Goal: Task Accomplishment & Management: Manage account settings

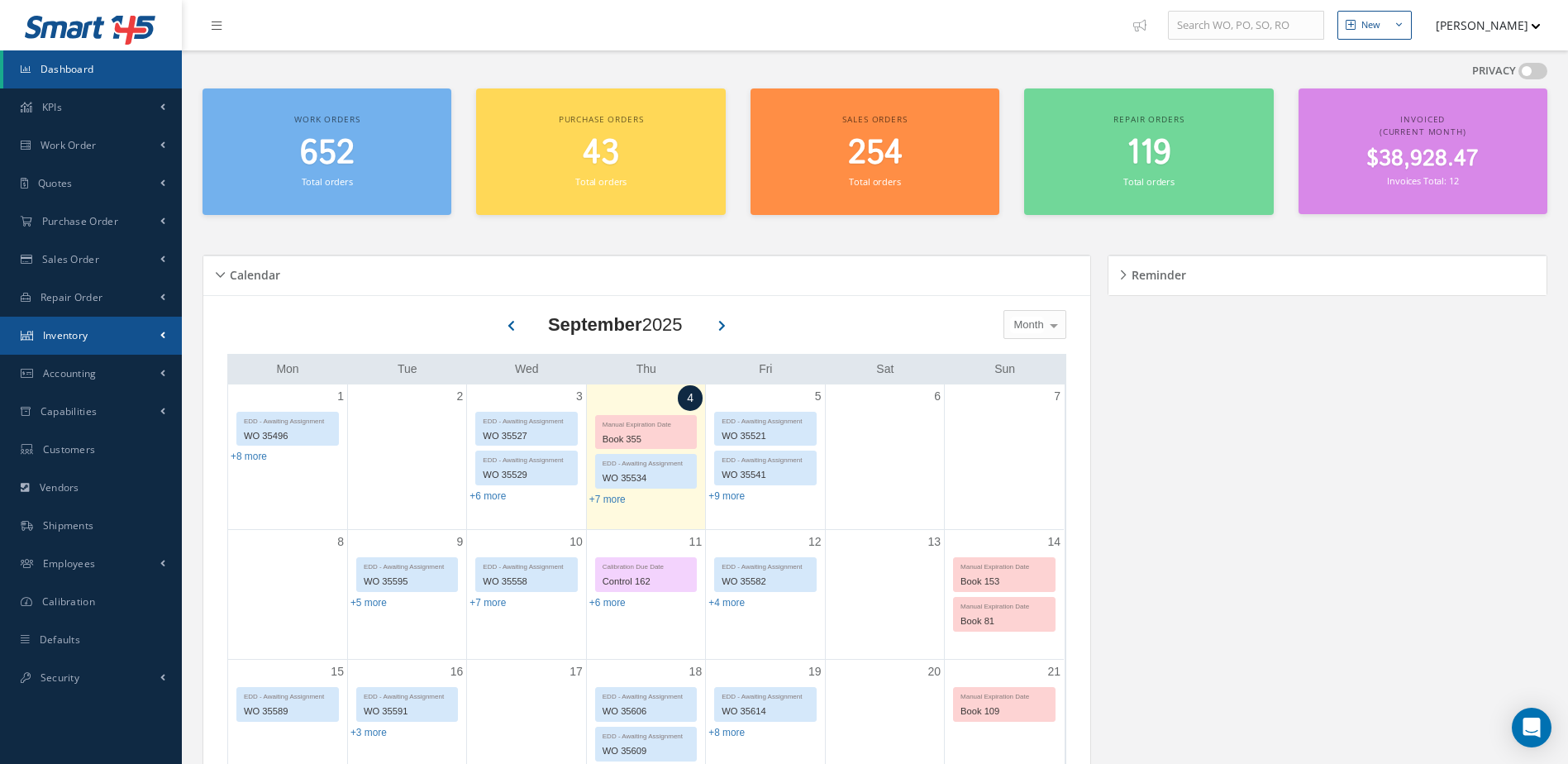
click at [79, 336] on span "Inventory" at bounding box center [65, 334] width 46 height 14
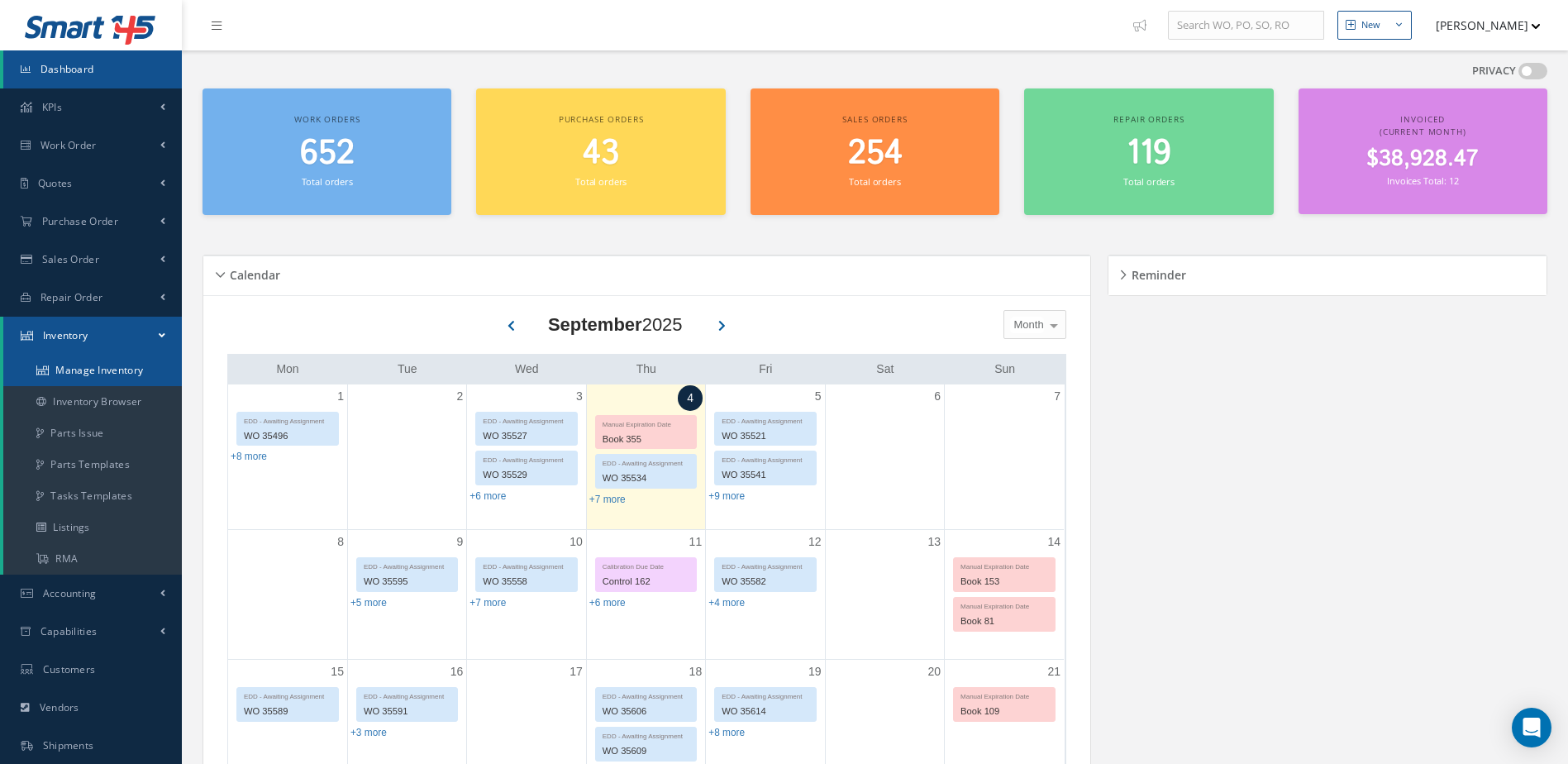
click at [111, 364] on link "Manage Inventory" at bounding box center [93, 370] width 179 height 31
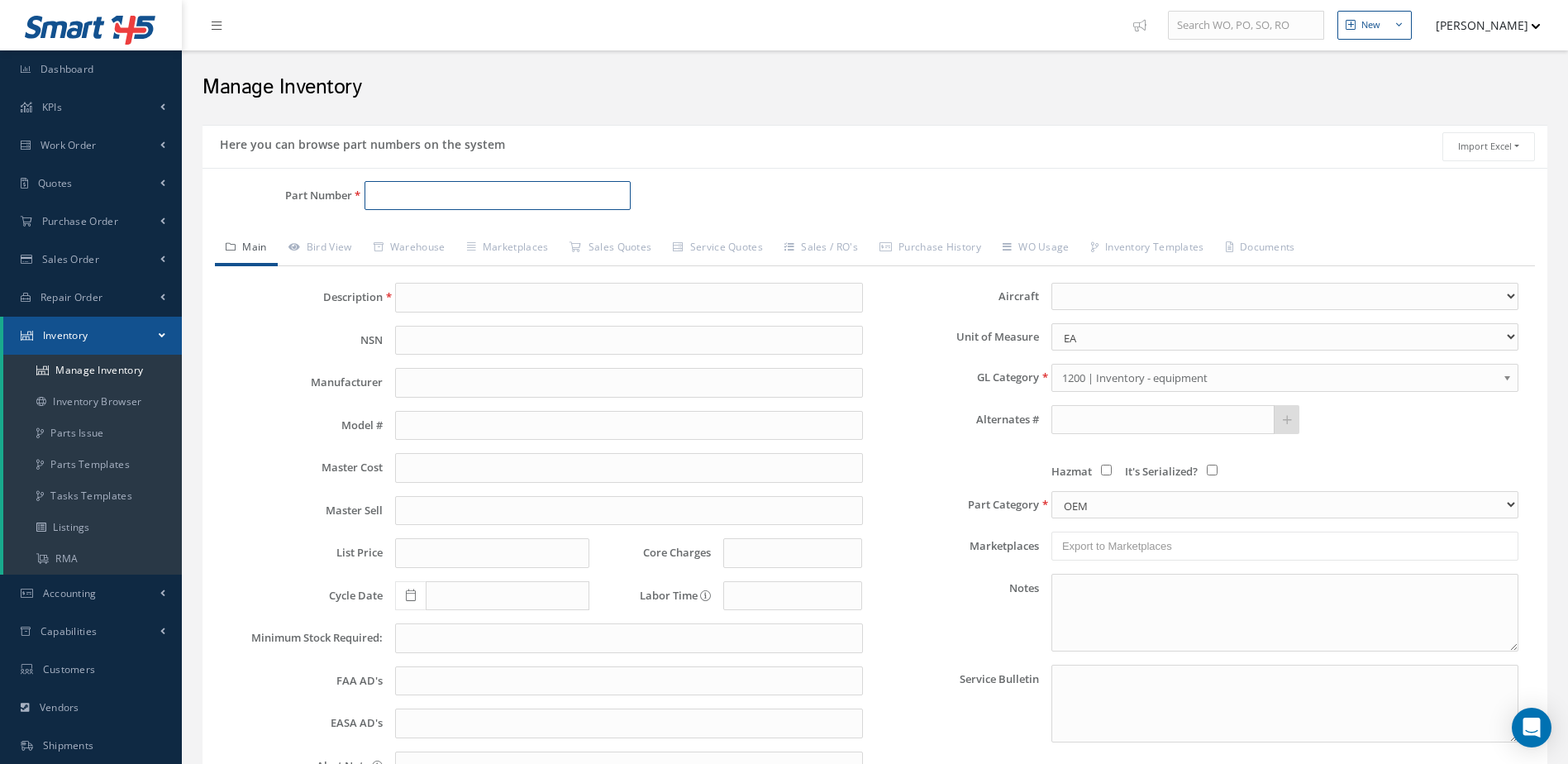
click at [391, 195] on input "Part Number" at bounding box center [498, 196] width 267 height 30
type input "2602649"
click at [464, 233] on span "2602649" at bounding box center [444, 238] width 149 height 17
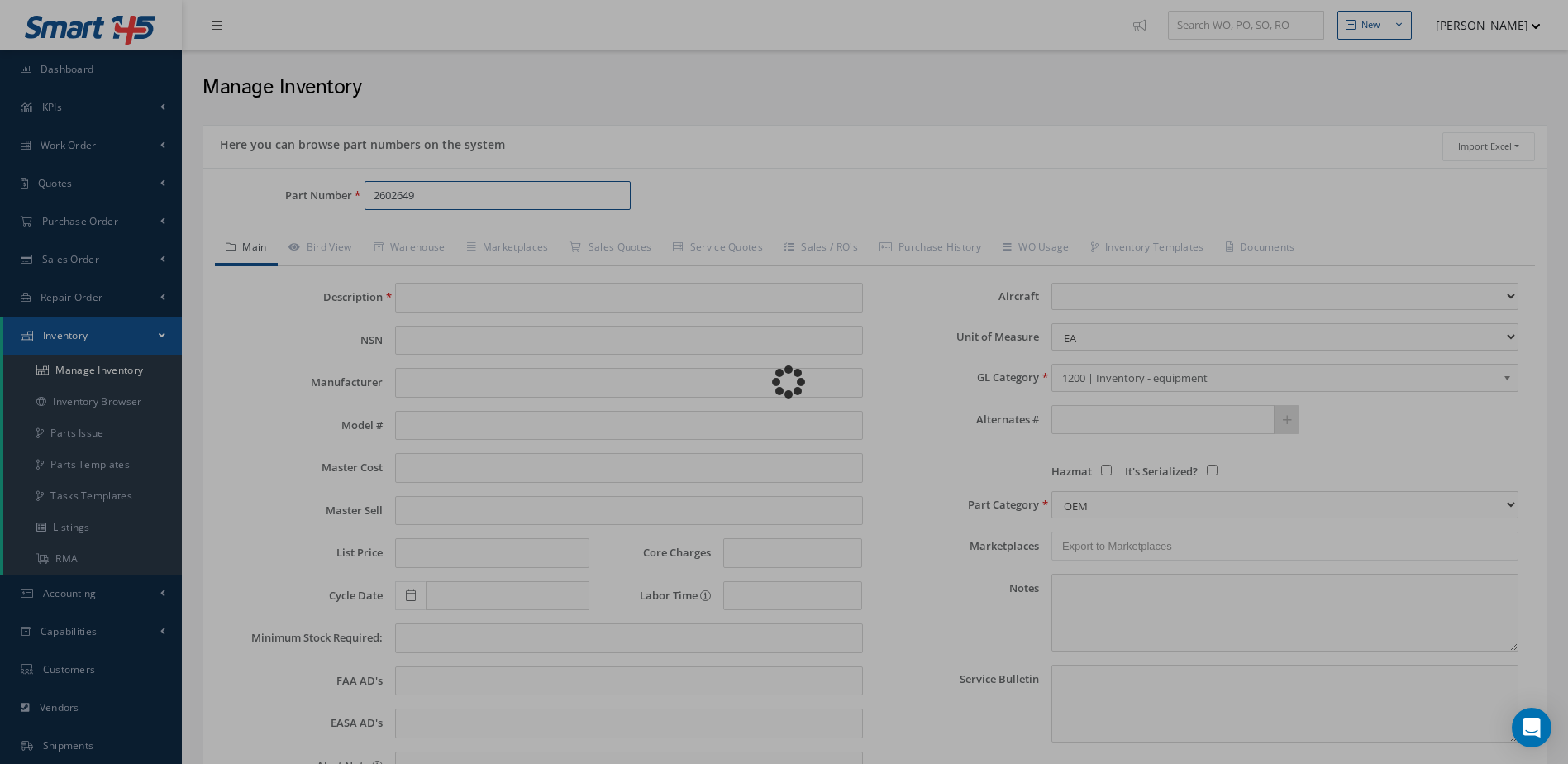
type input "[MEDICAL_DATA]"
type input "16.93"
type input "21.16"
type input "26.04"
type input "0.00"
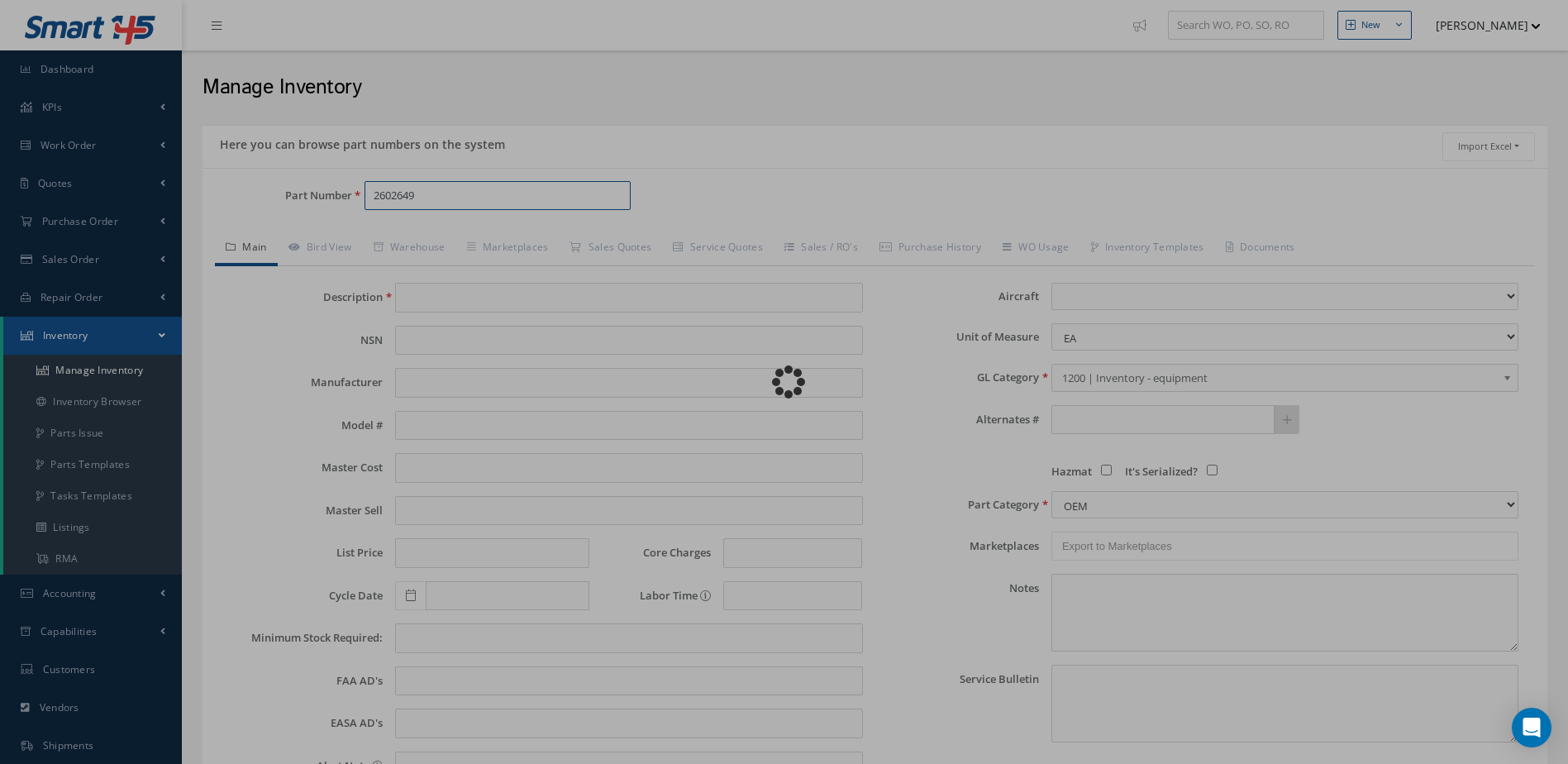
select select
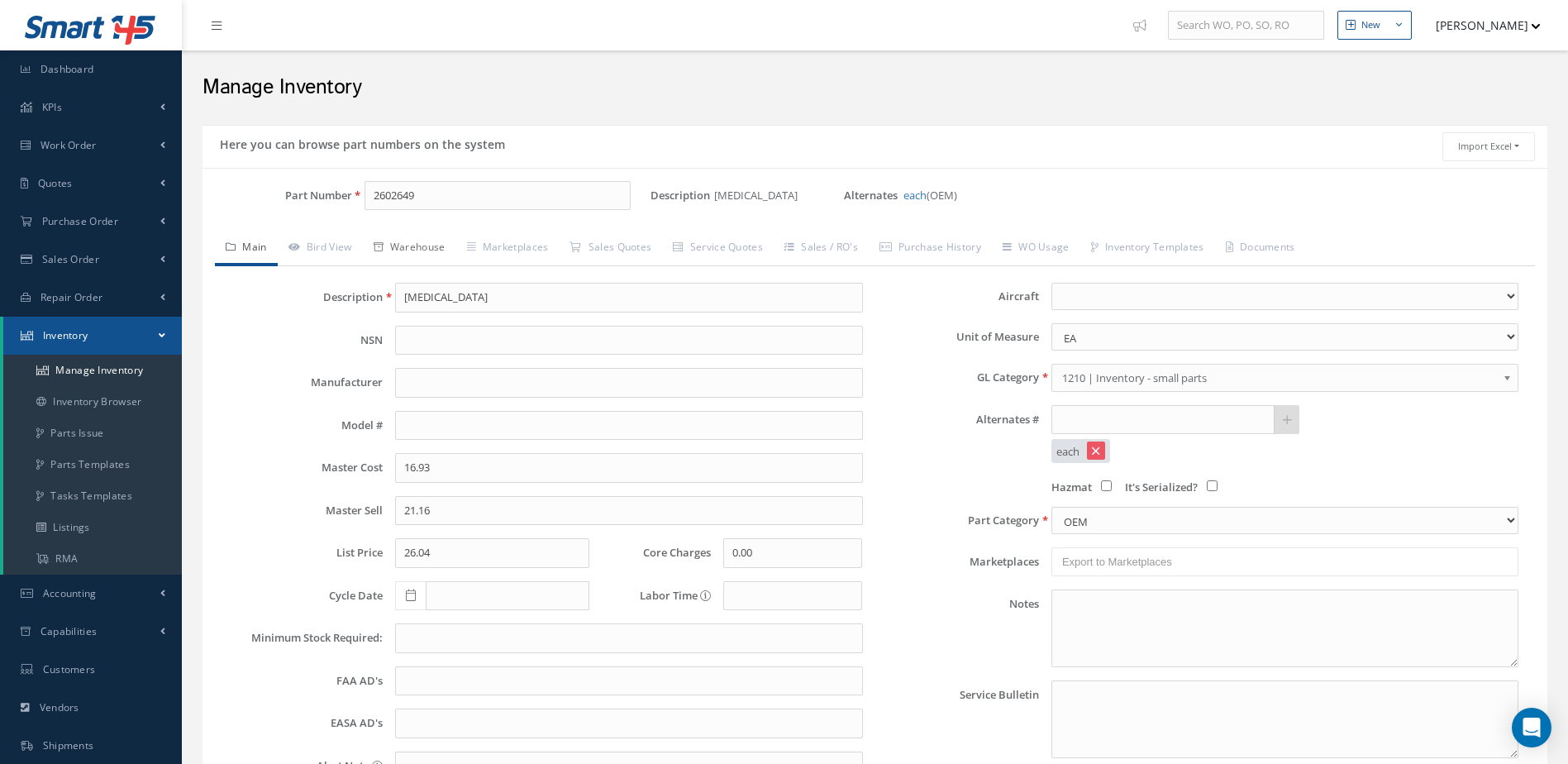
click at [432, 242] on link "Warehouse" at bounding box center [409, 249] width 94 height 35
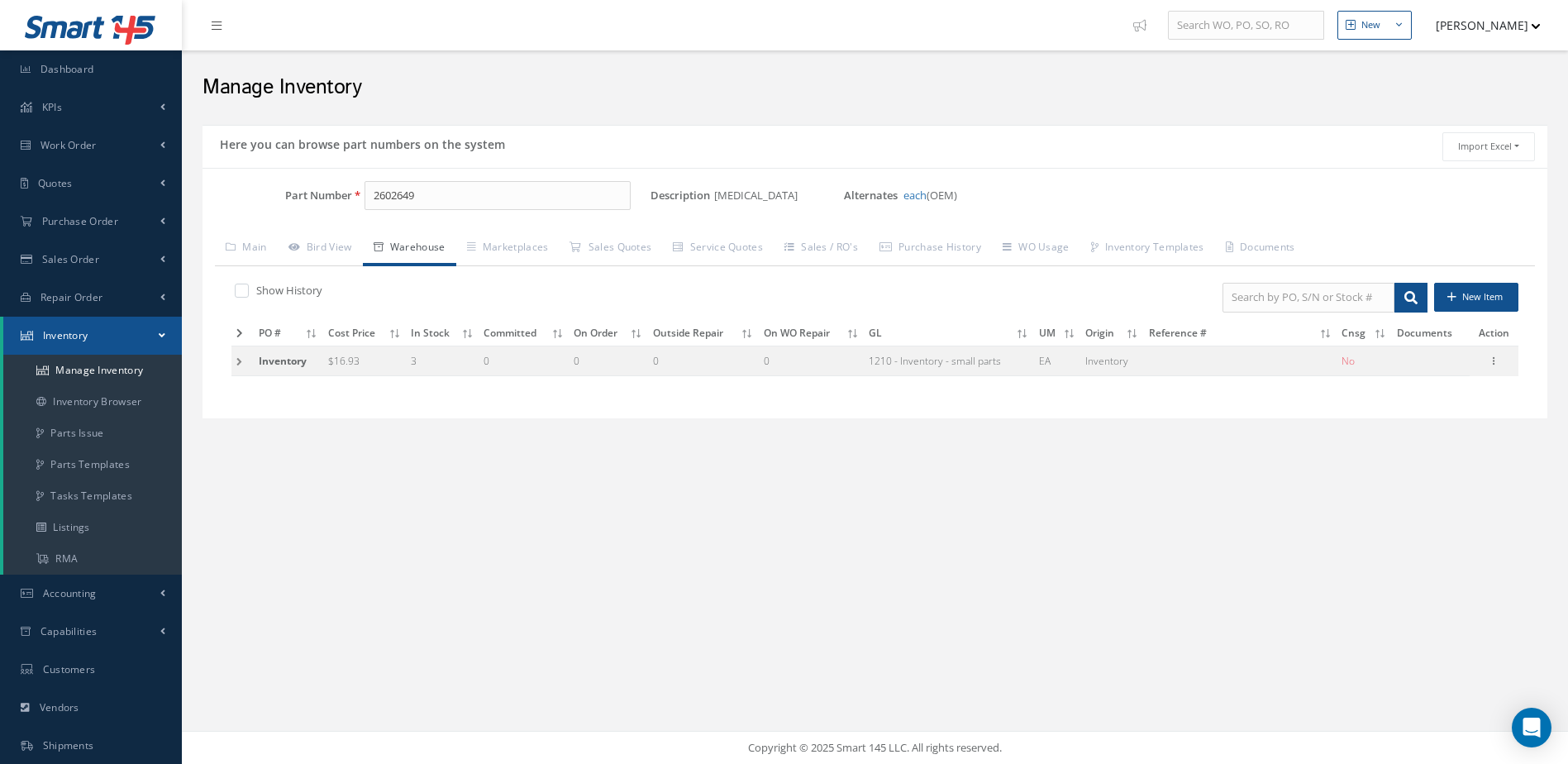
click at [239, 359] on td at bounding box center [243, 360] width 22 height 31
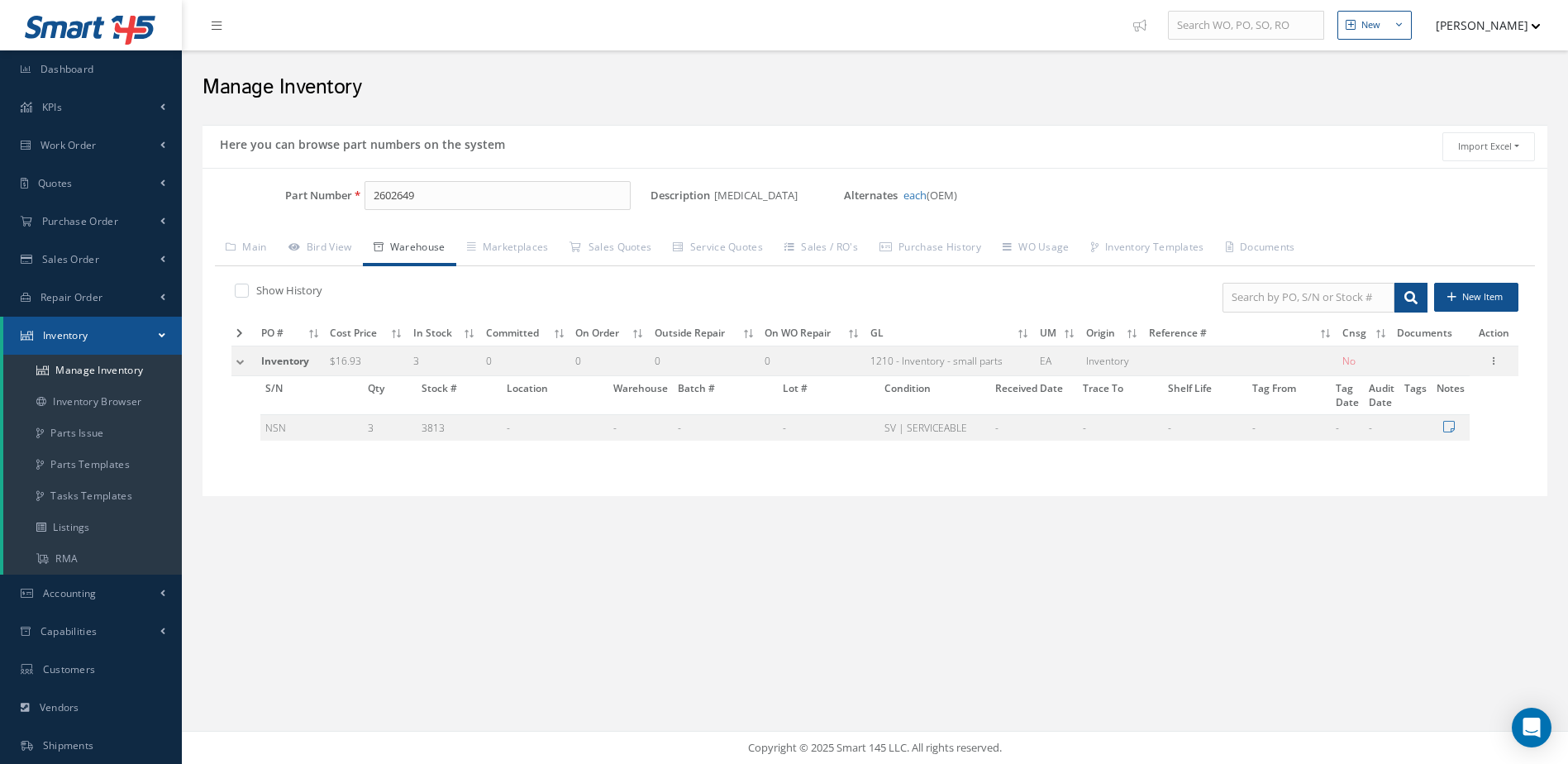
click at [239, 359] on td at bounding box center [244, 360] width 25 height 31
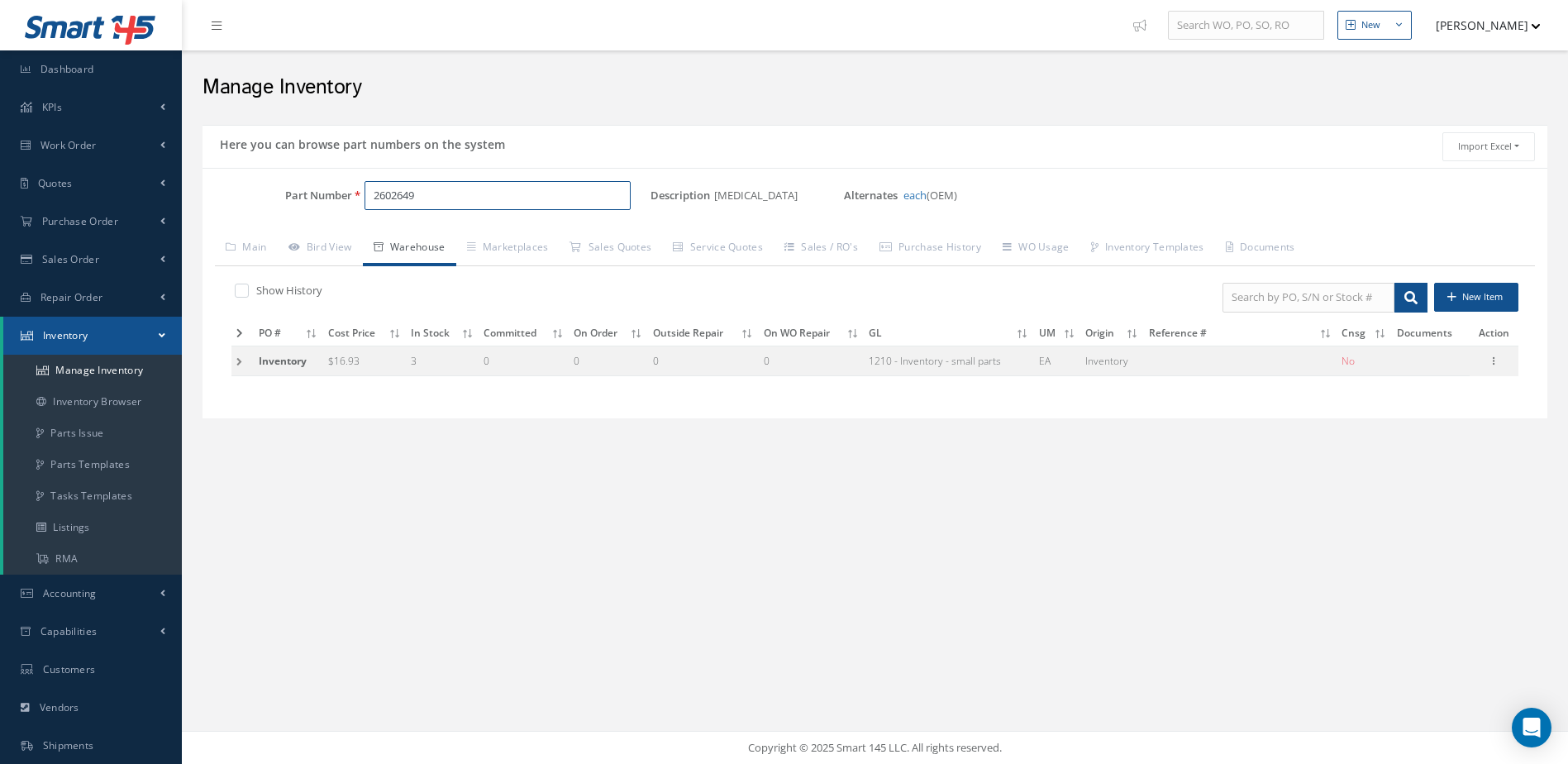
drag, startPoint x: 487, startPoint y: 201, endPoint x: 301, endPoint y: 231, distance: 188.4
click at [301, 231] on div "Part Number 2602649 Description [MEDICAL_DATA] Alternates each (OEM) Based on t…" at bounding box center [875, 294] width 1345 height 226
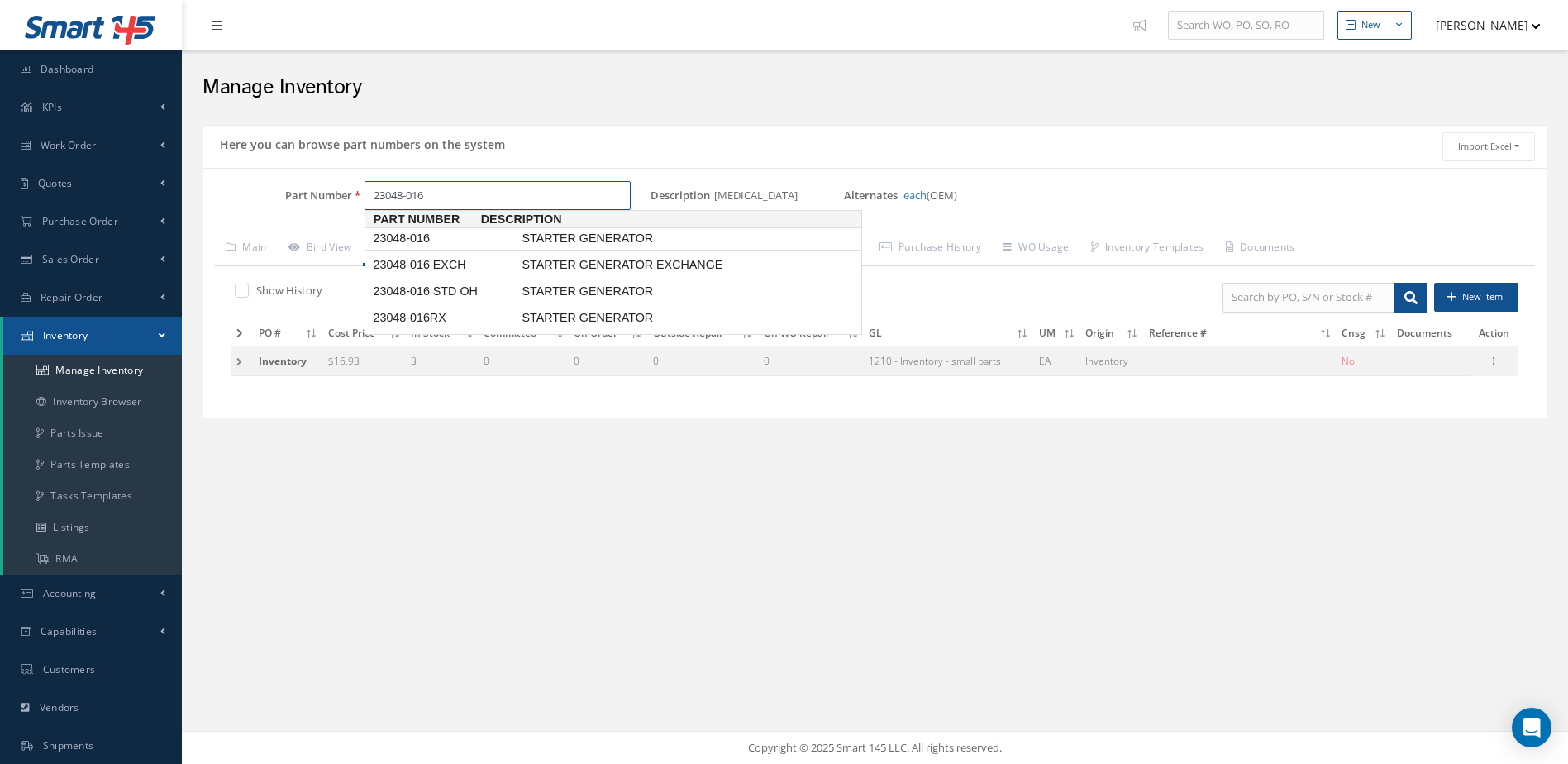
click at [437, 233] on span "23048-016" at bounding box center [444, 238] width 149 height 17
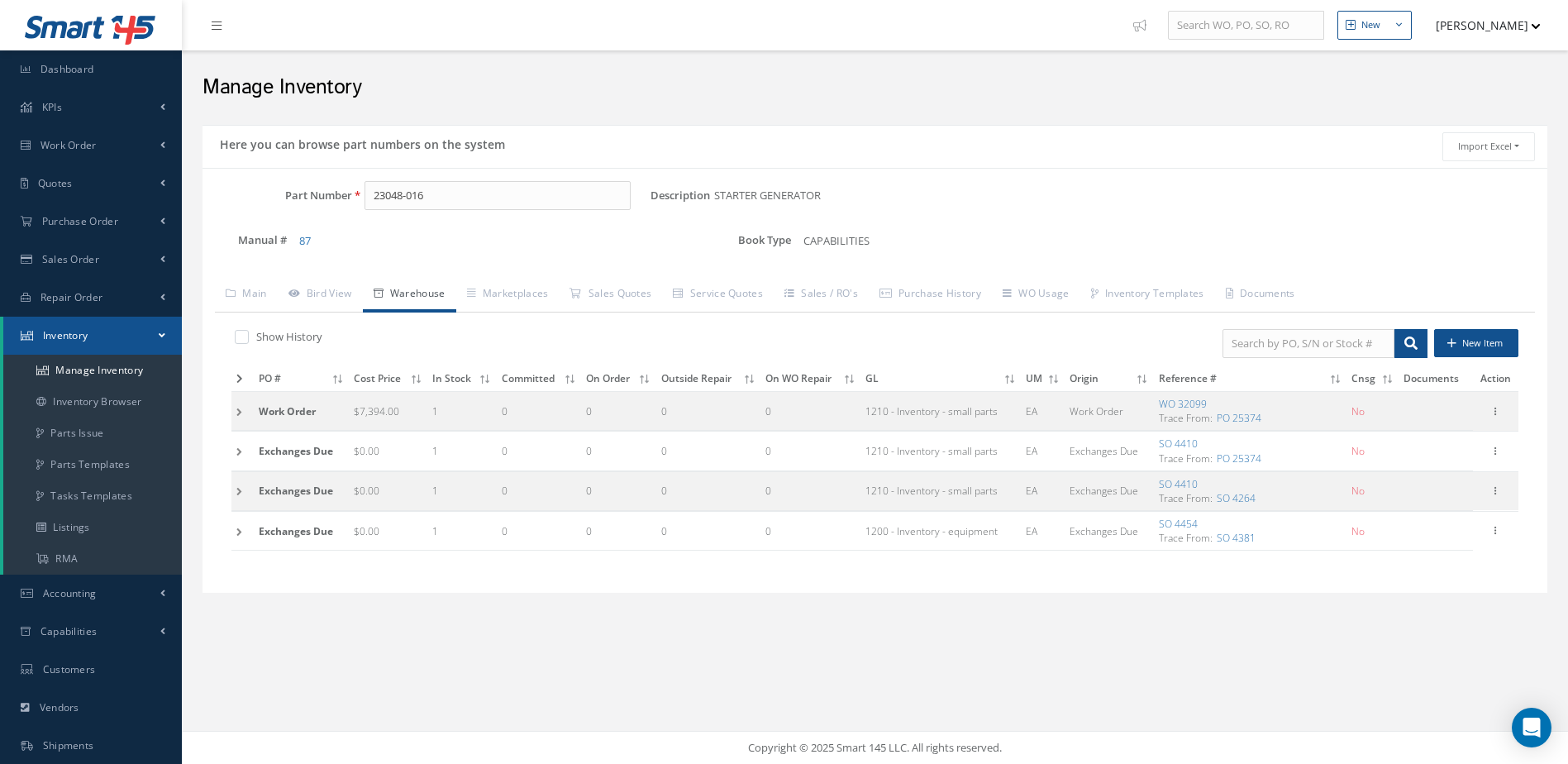
click at [243, 377] on icon at bounding box center [240, 378] width 7 height 10
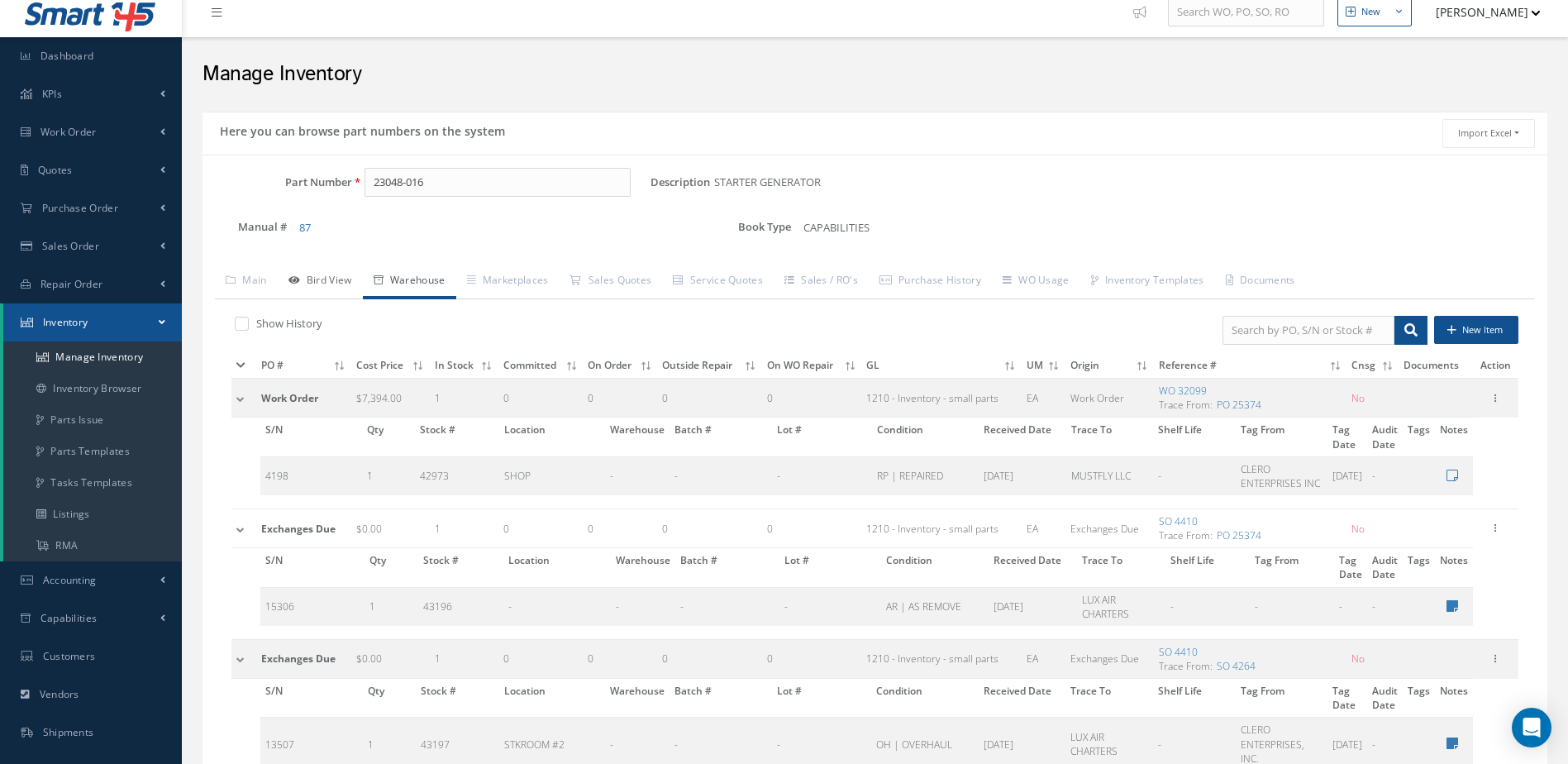
scroll to position [12, 0]
click at [266, 283] on link "Main" at bounding box center [247, 284] width 63 height 35
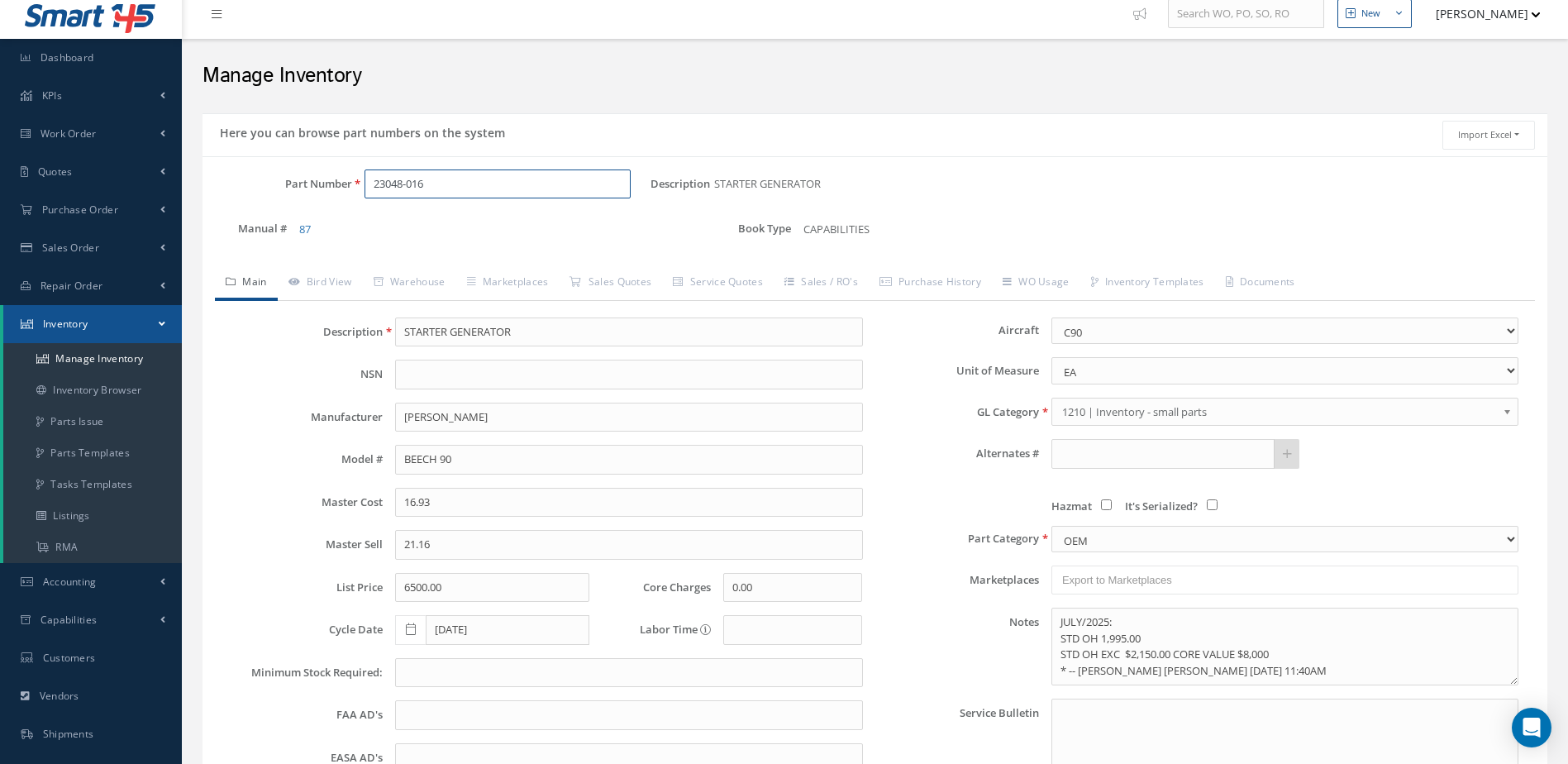
drag, startPoint x: 489, startPoint y: 193, endPoint x: 357, endPoint y: 212, distance: 133.4
click at [357, 212] on div "Part Number 23048-016 Description STARTER GENERATOR Alternates Manual # 87 Book…" at bounding box center [875, 214] width 1345 height 89
type input "5010598"
type input "NOSE WHEEL ASSEMBLY"
type input "MABS"
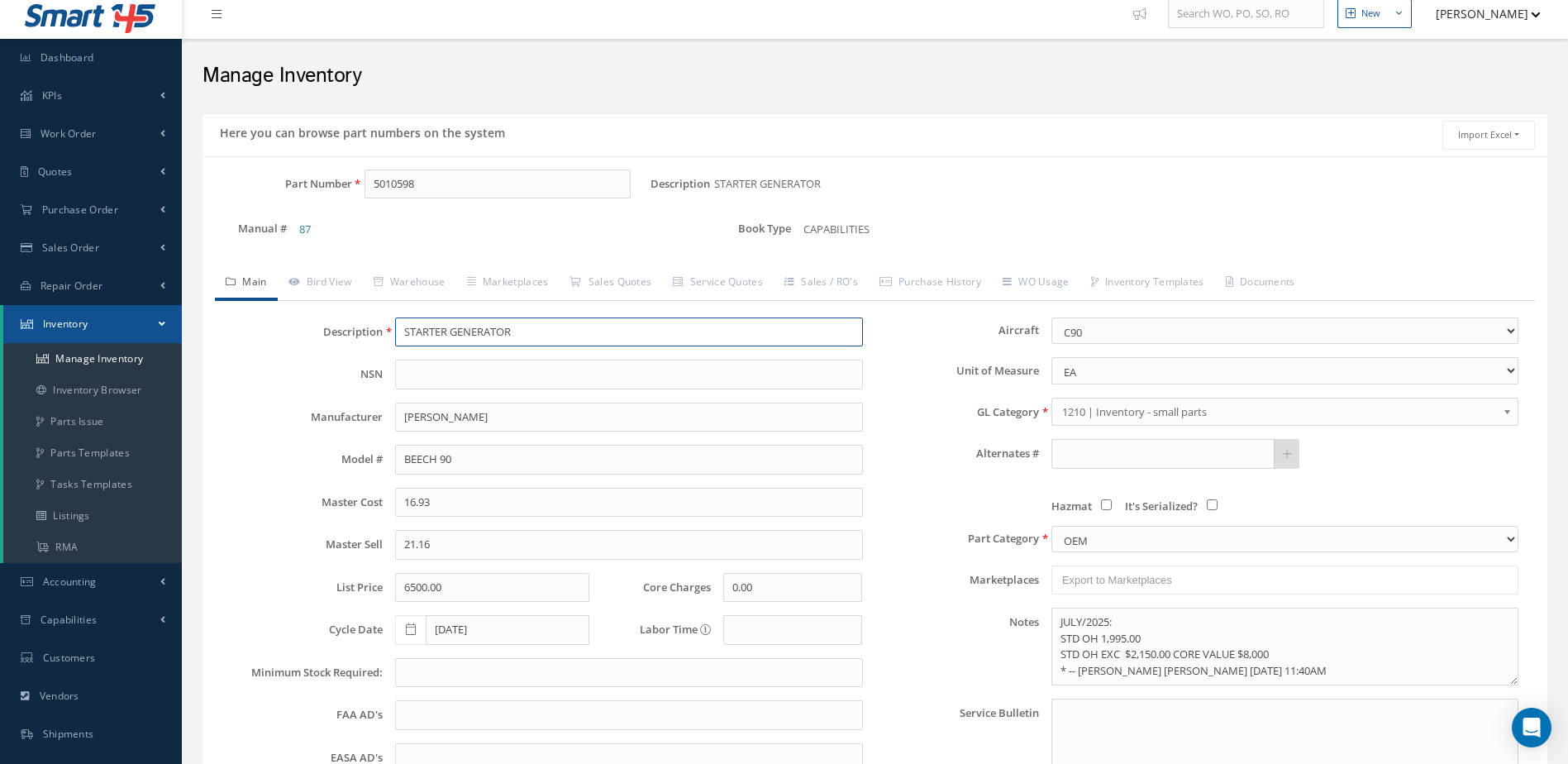
type input "CHALLANGER 604, 605"
type input "0.00"
type input "[DATE]"
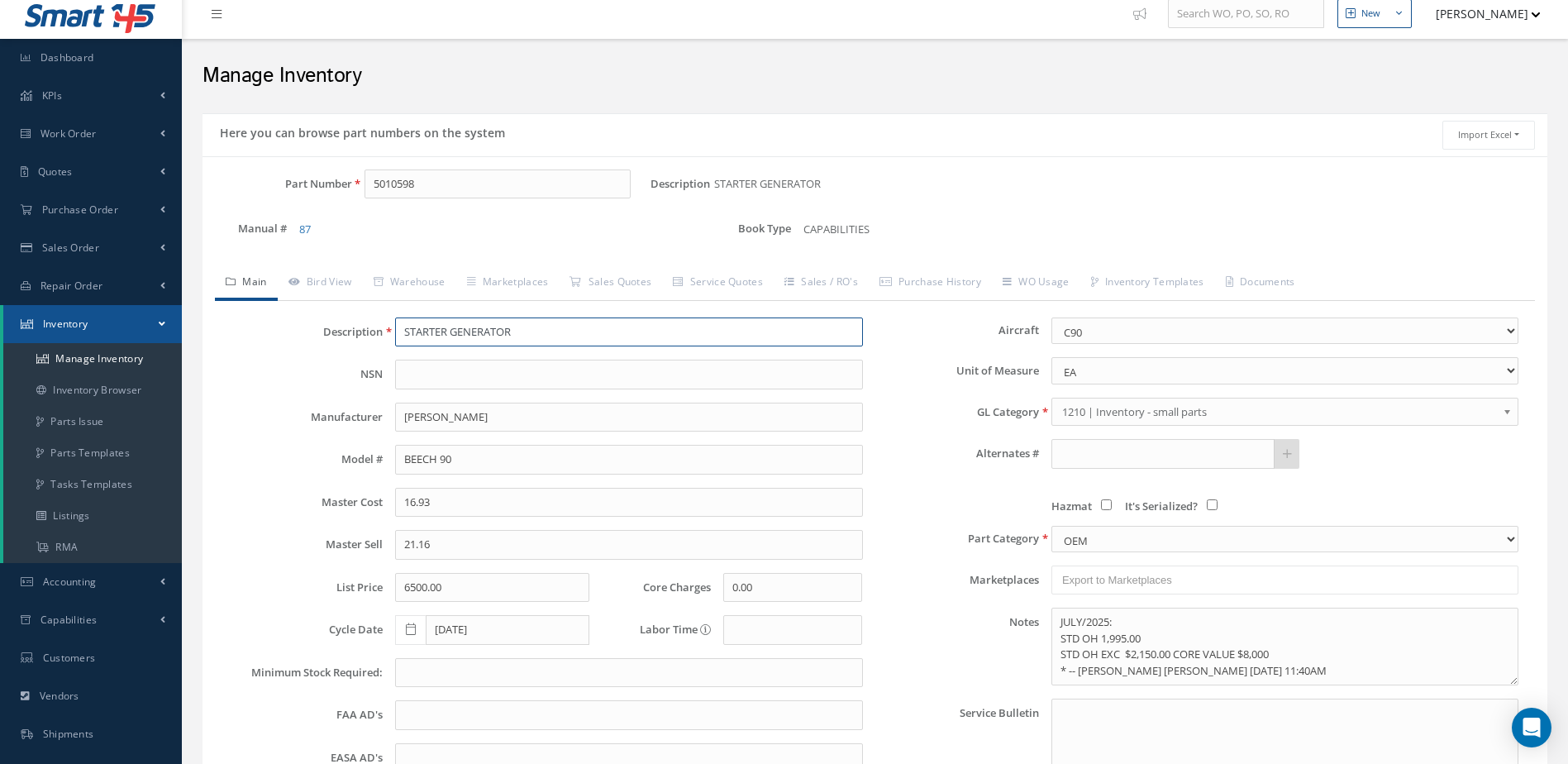
type textarea "[DATE]: WITH MICHELIN TIRE [PHONE_NUMBER] FOR CHALLENGER 604/605 AIRCRAFT -OH E…"
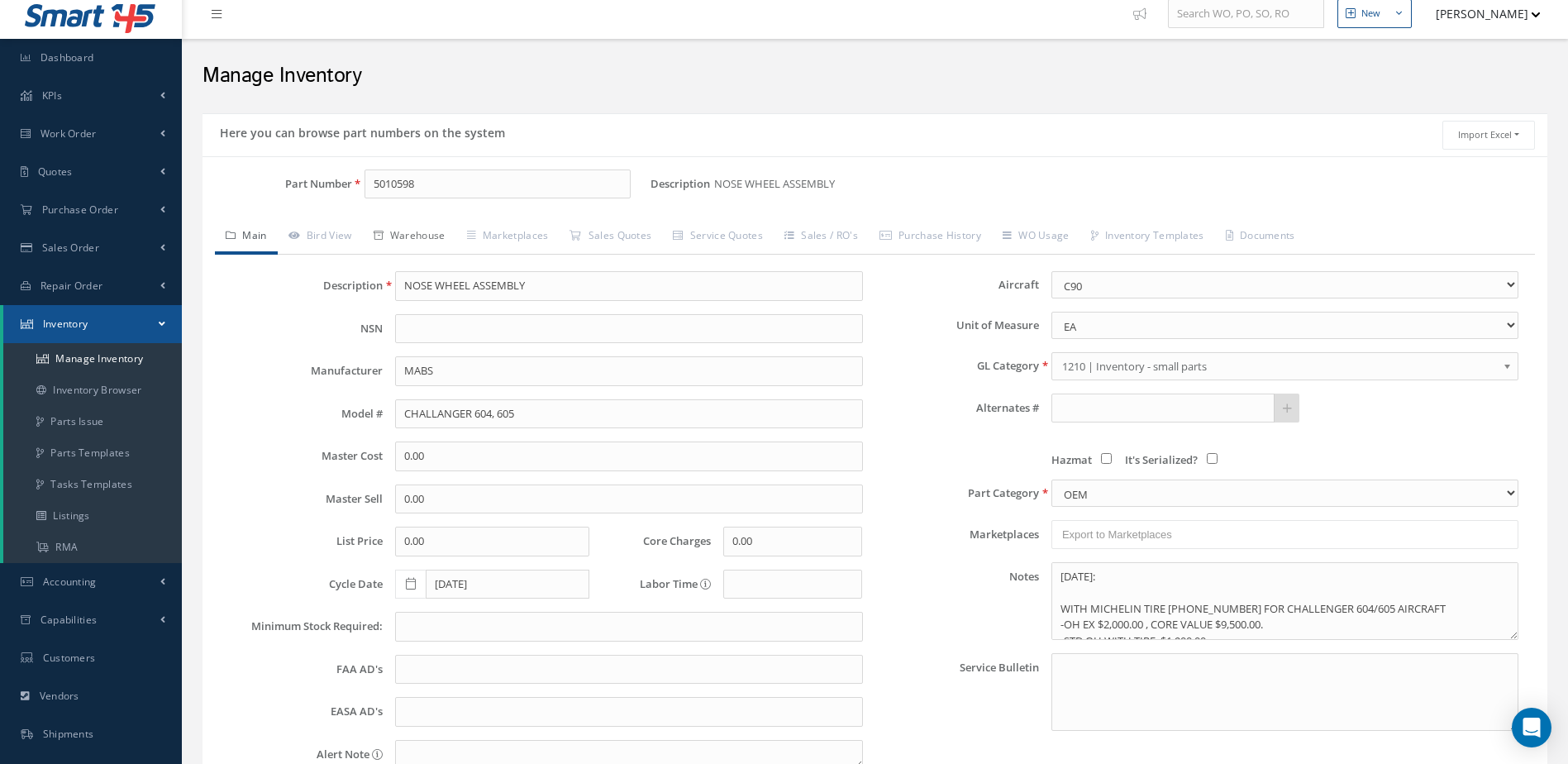
click at [445, 237] on link "Warehouse" at bounding box center [409, 238] width 94 height 35
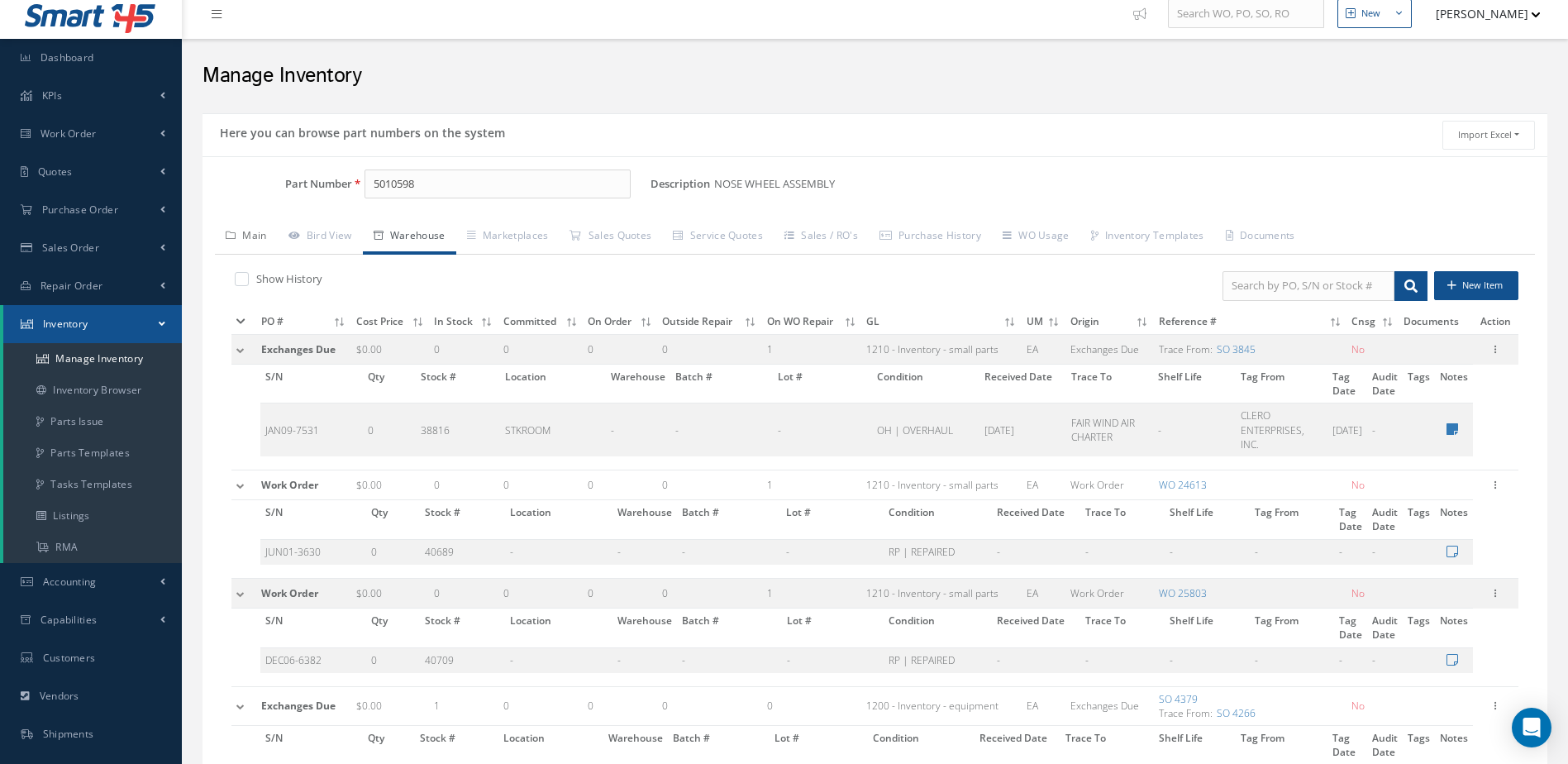
click at [256, 234] on link "Main" at bounding box center [247, 238] width 63 height 35
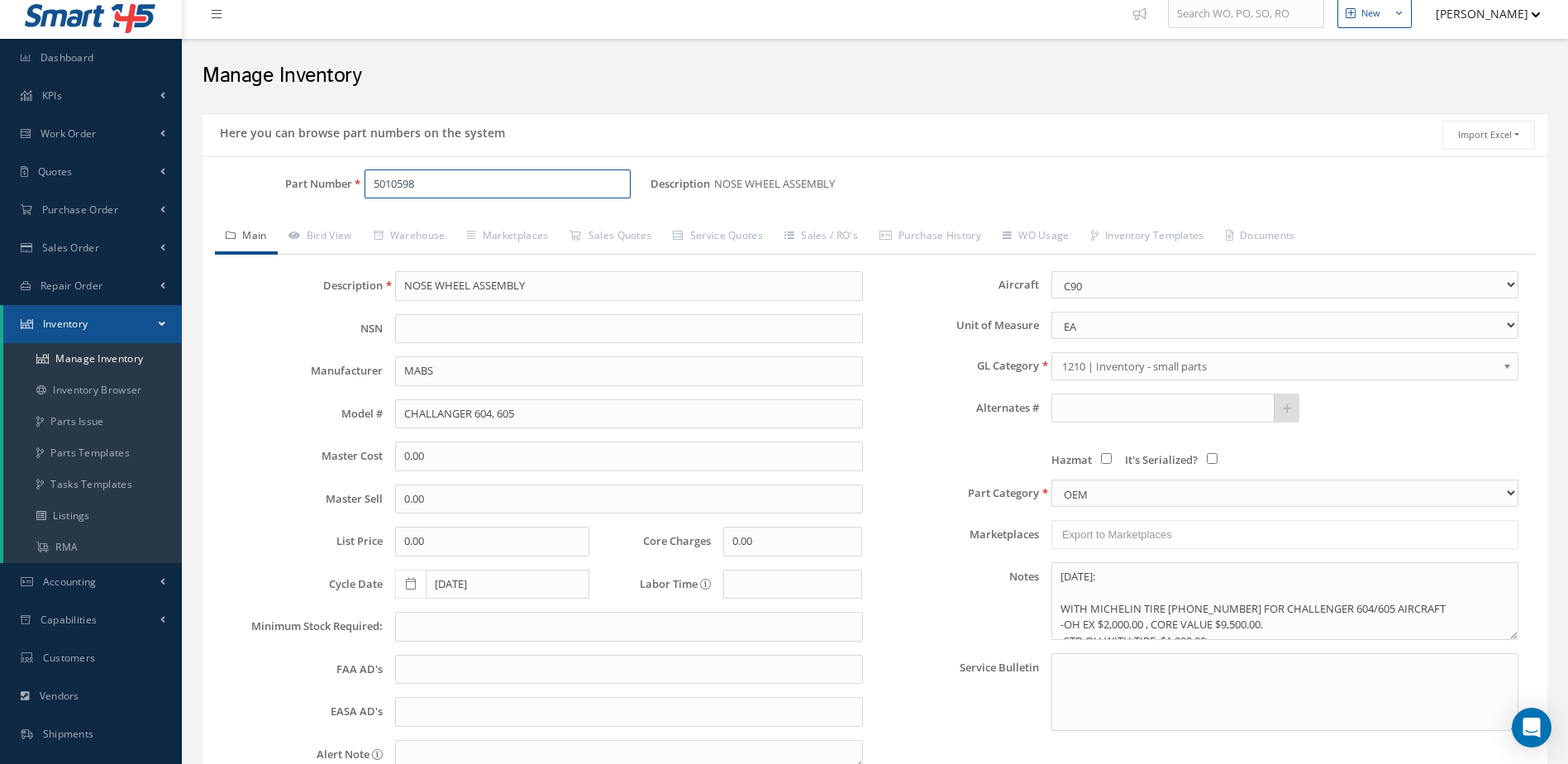
drag, startPoint x: 476, startPoint y: 185, endPoint x: 318, endPoint y: 204, distance: 159.1
click at [318, 204] on div "Part Number 5010598" at bounding box center [426, 191] width 448 height 43
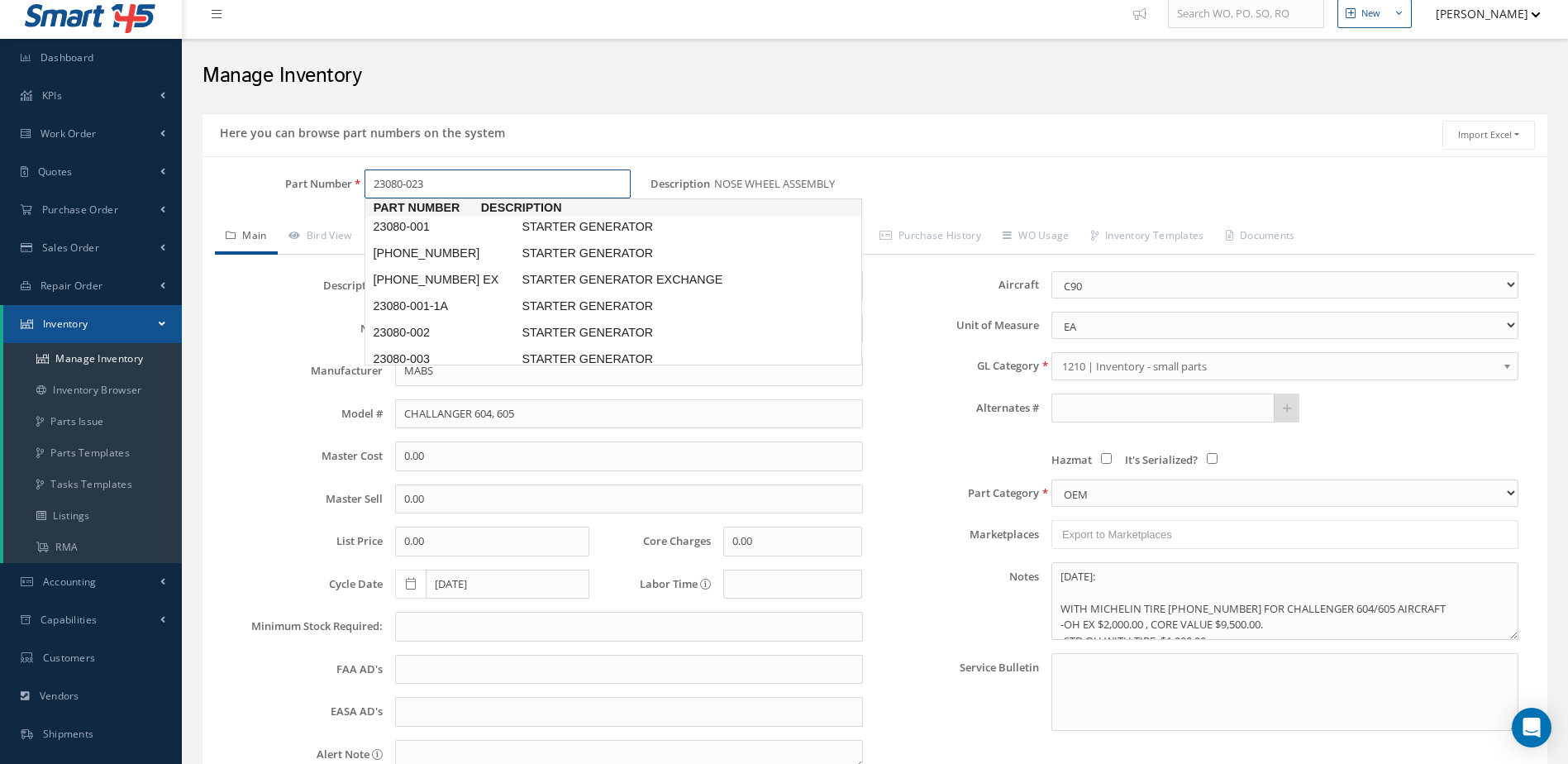
type input "23080-023B"
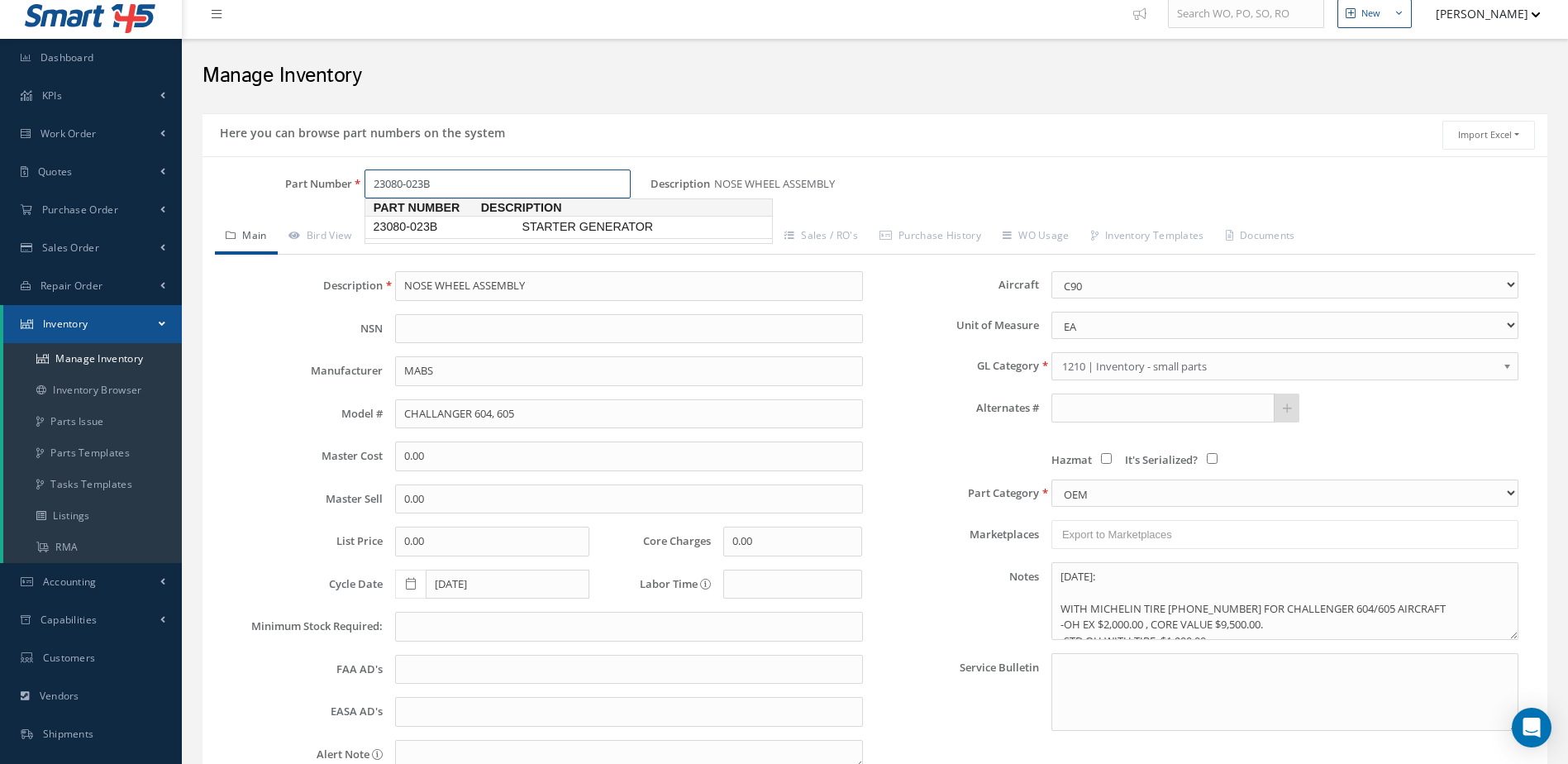
click at [407, 226] on span "23080-023B" at bounding box center [444, 227] width 149 height 17
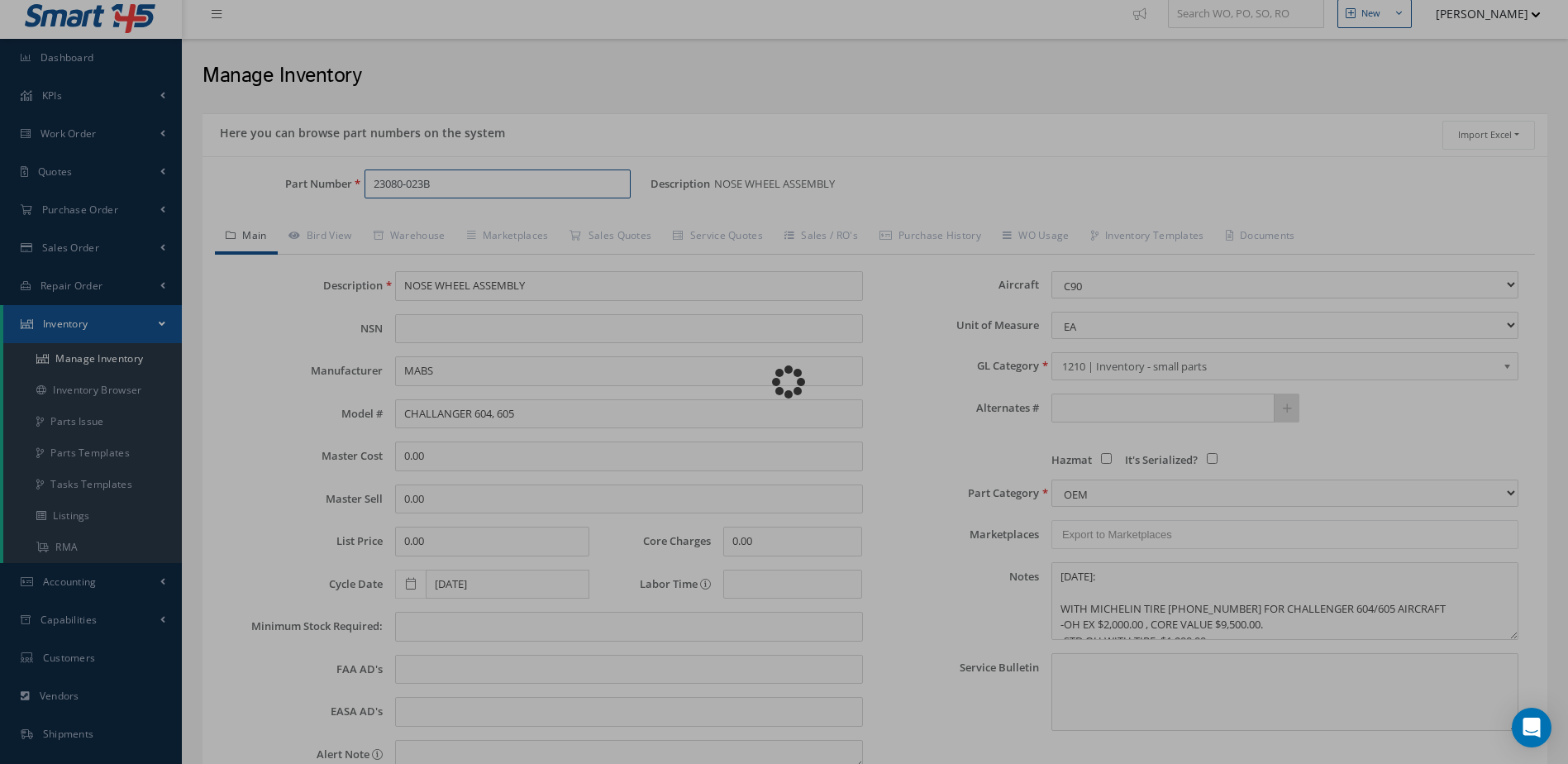
type input "STARTER GENERATOR"
type input "SAFRAN"
select select "23"
type textarea "JUNE/2024 STD OH COST $2,100.00 - -- JULIAN [DATE] 03:35PM"
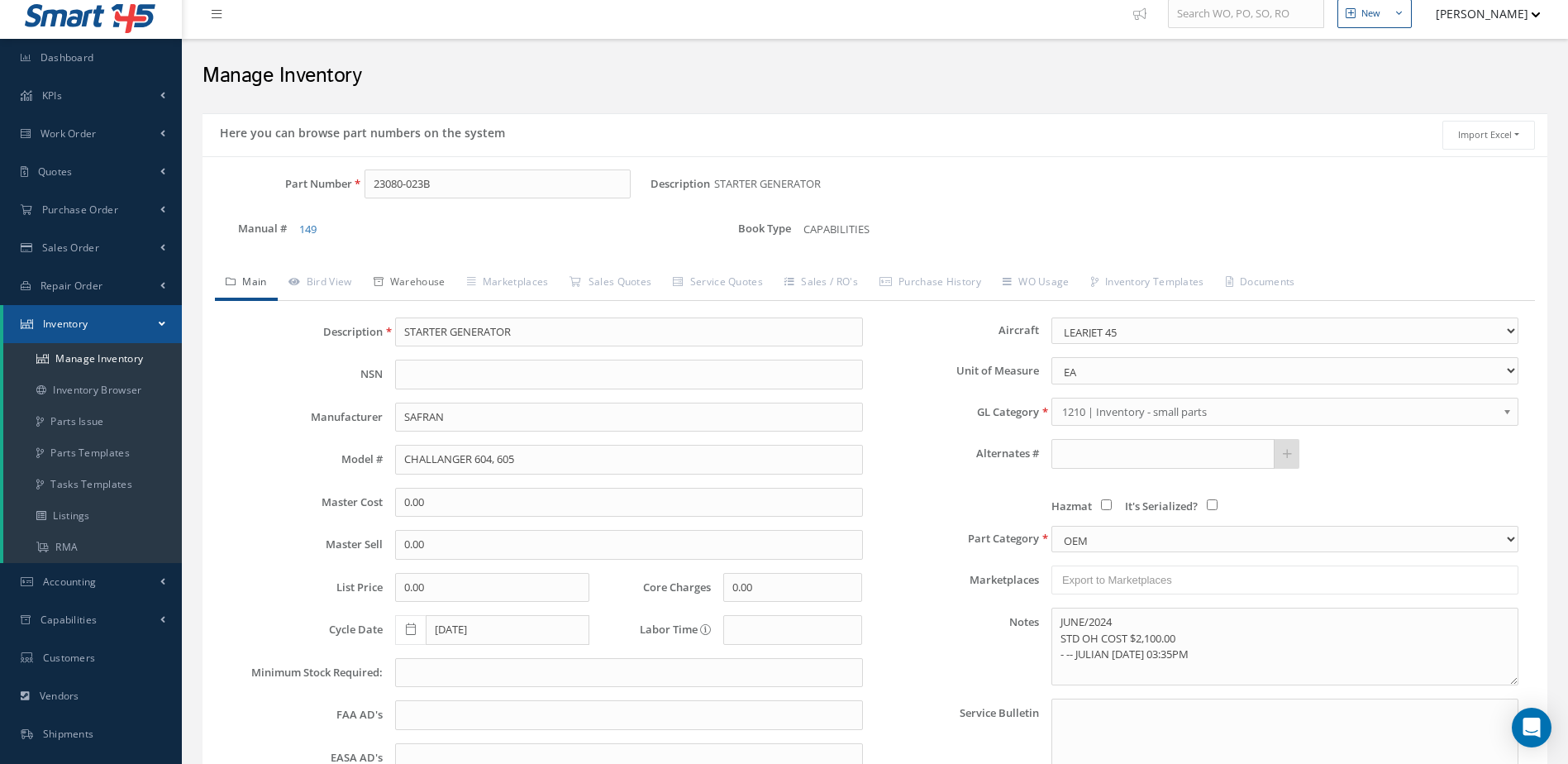
click at [405, 276] on link "Warehouse" at bounding box center [409, 284] width 94 height 35
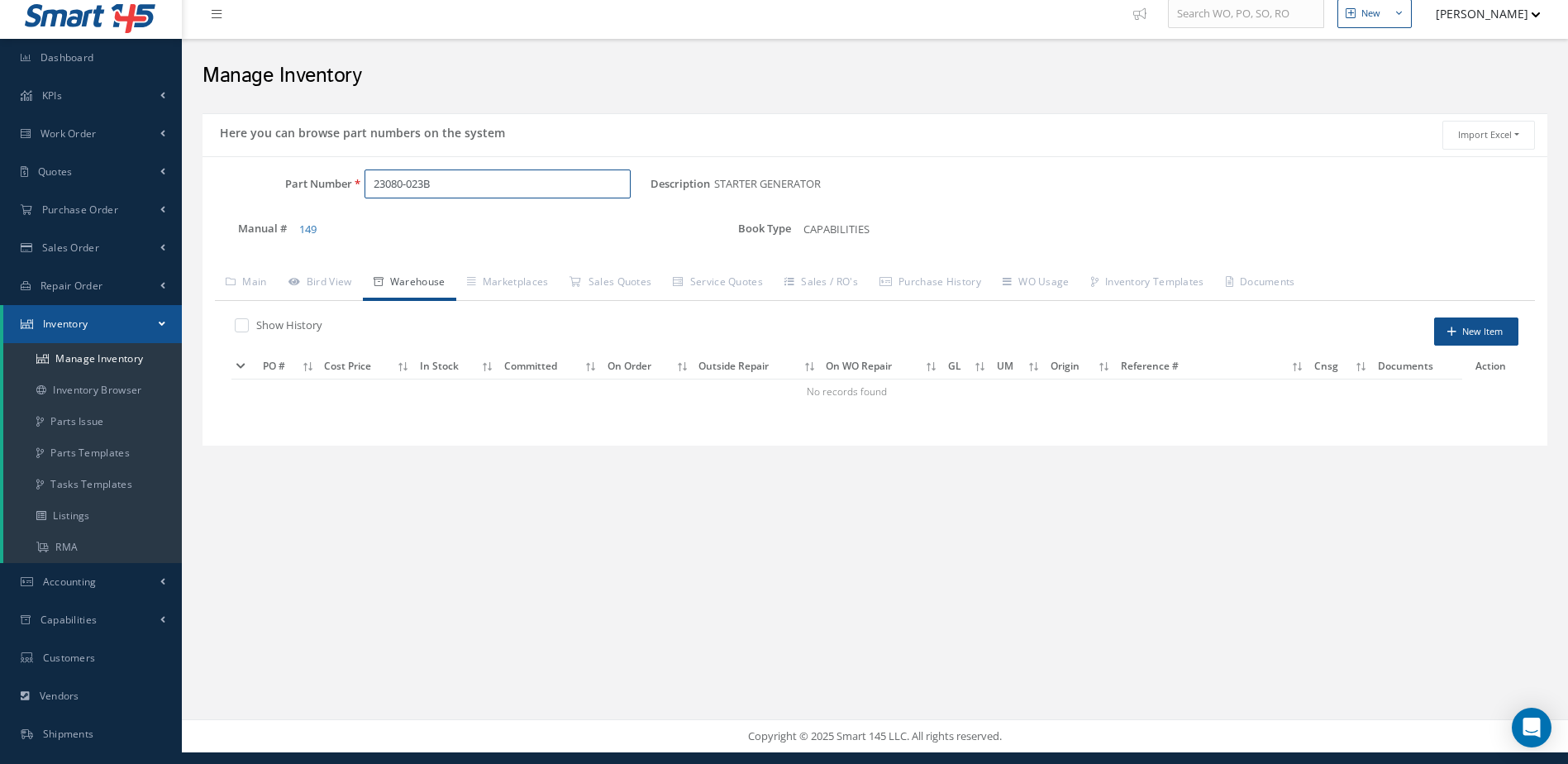
drag, startPoint x: 449, startPoint y: 181, endPoint x: 285, endPoint y: 221, distance: 168.8
click at [285, 221] on div "Part Number 23080-023B Description STARTER GENERATOR Alternates Manual # 149 Bo…" at bounding box center [875, 214] width 1345 height 89
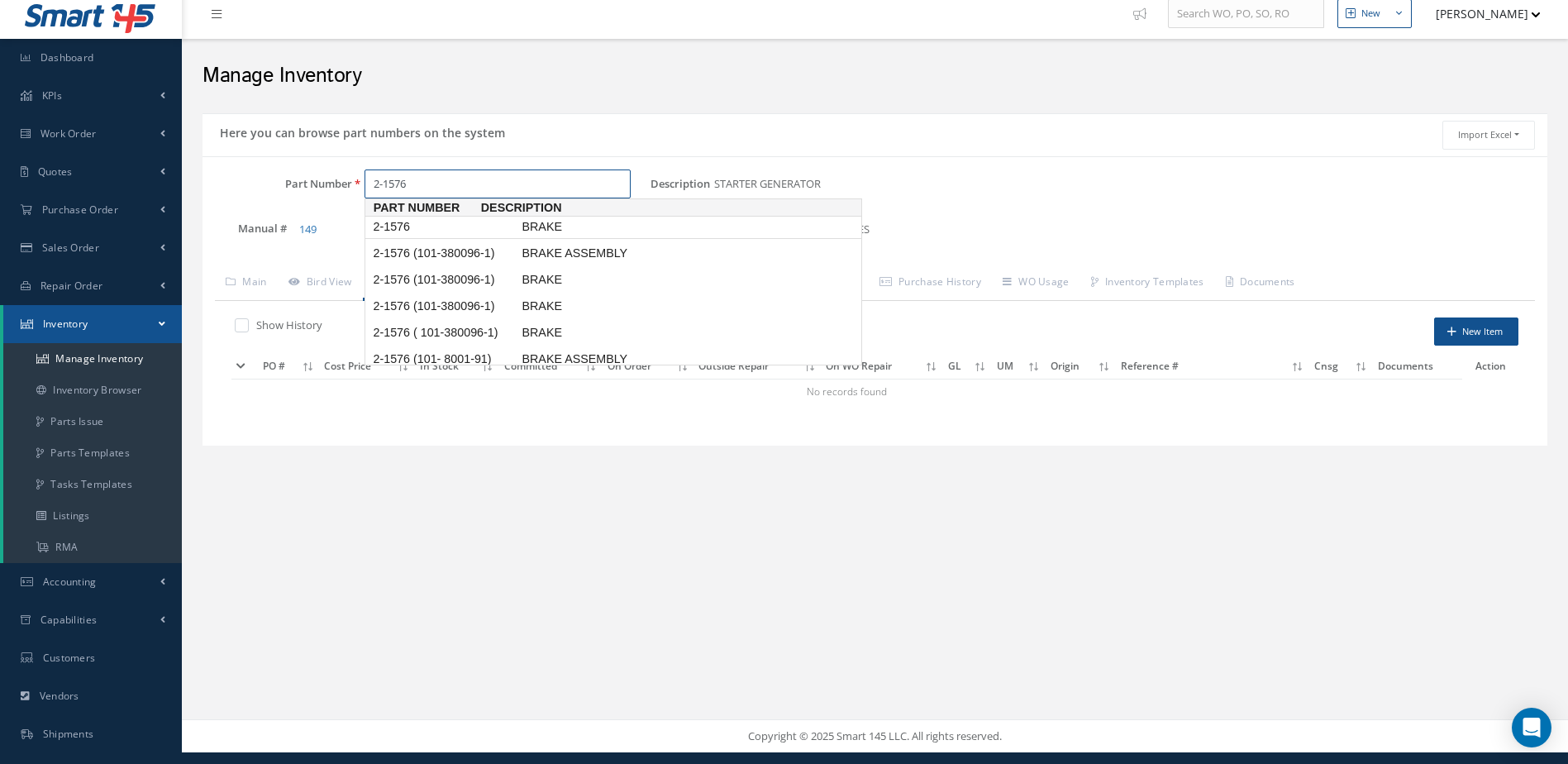
click at [452, 226] on span "2-1576" at bounding box center [444, 227] width 149 height 17
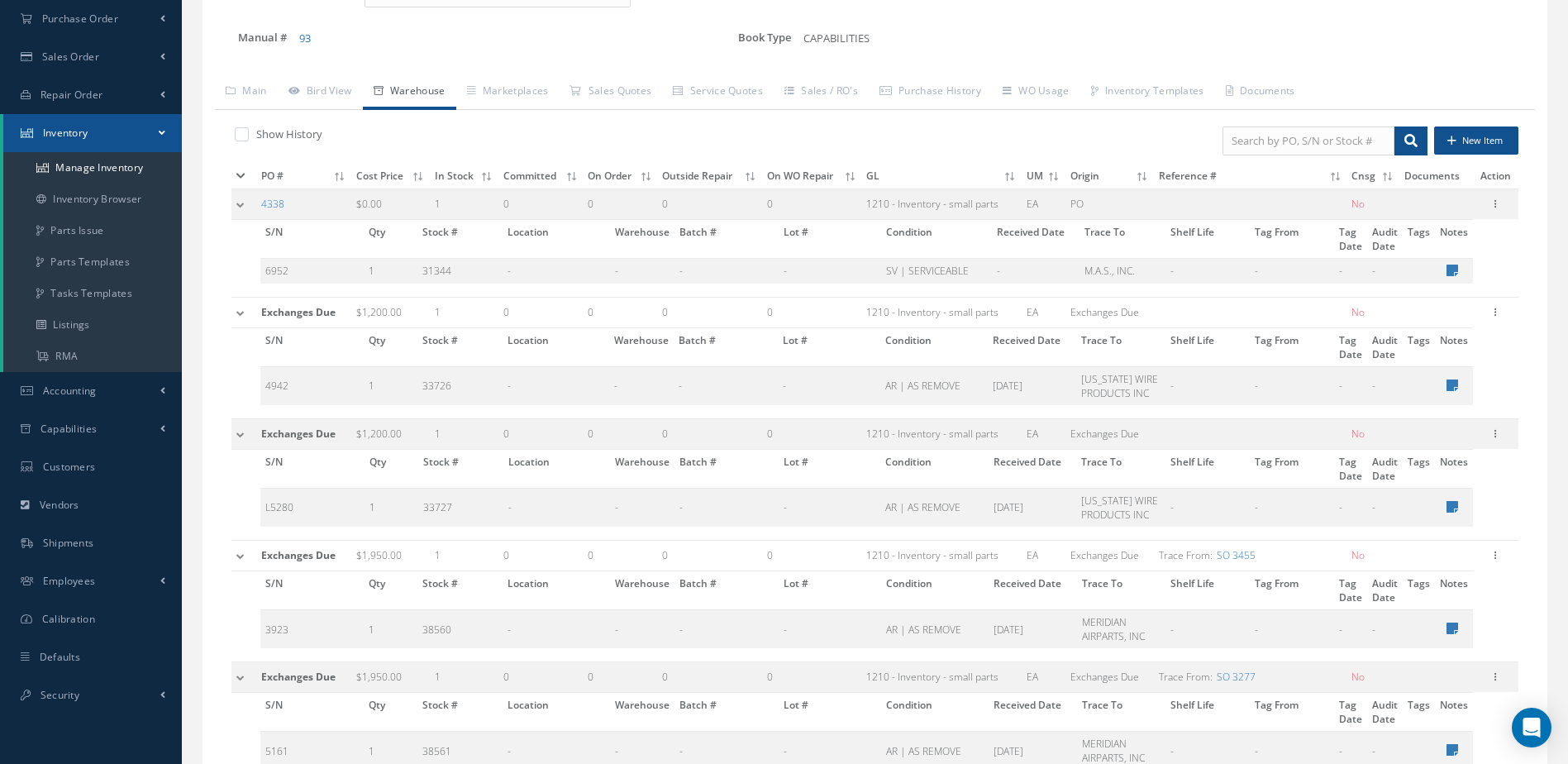
scroll to position [35, 0]
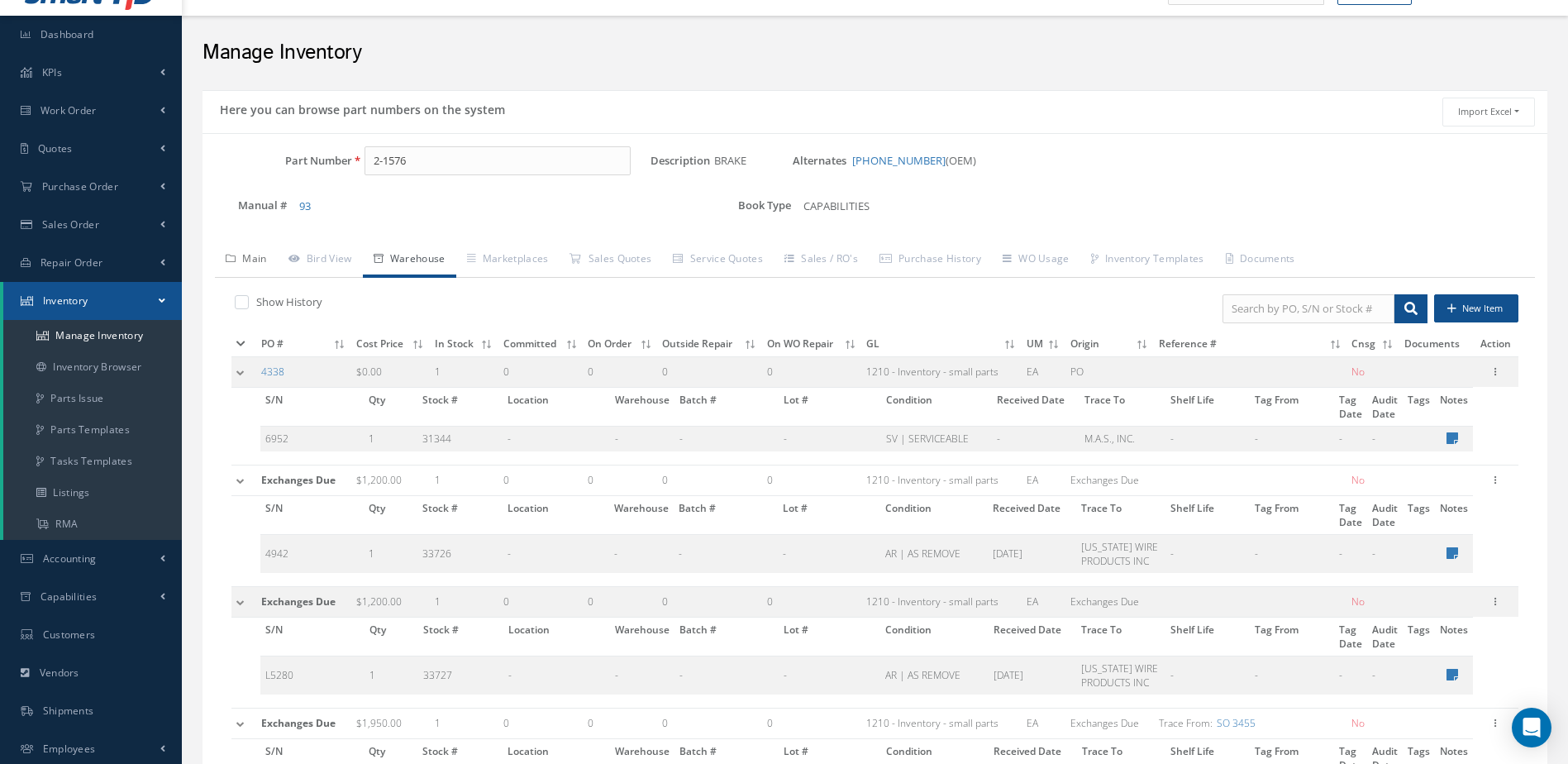
click at [256, 262] on link "Main" at bounding box center [247, 261] width 63 height 35
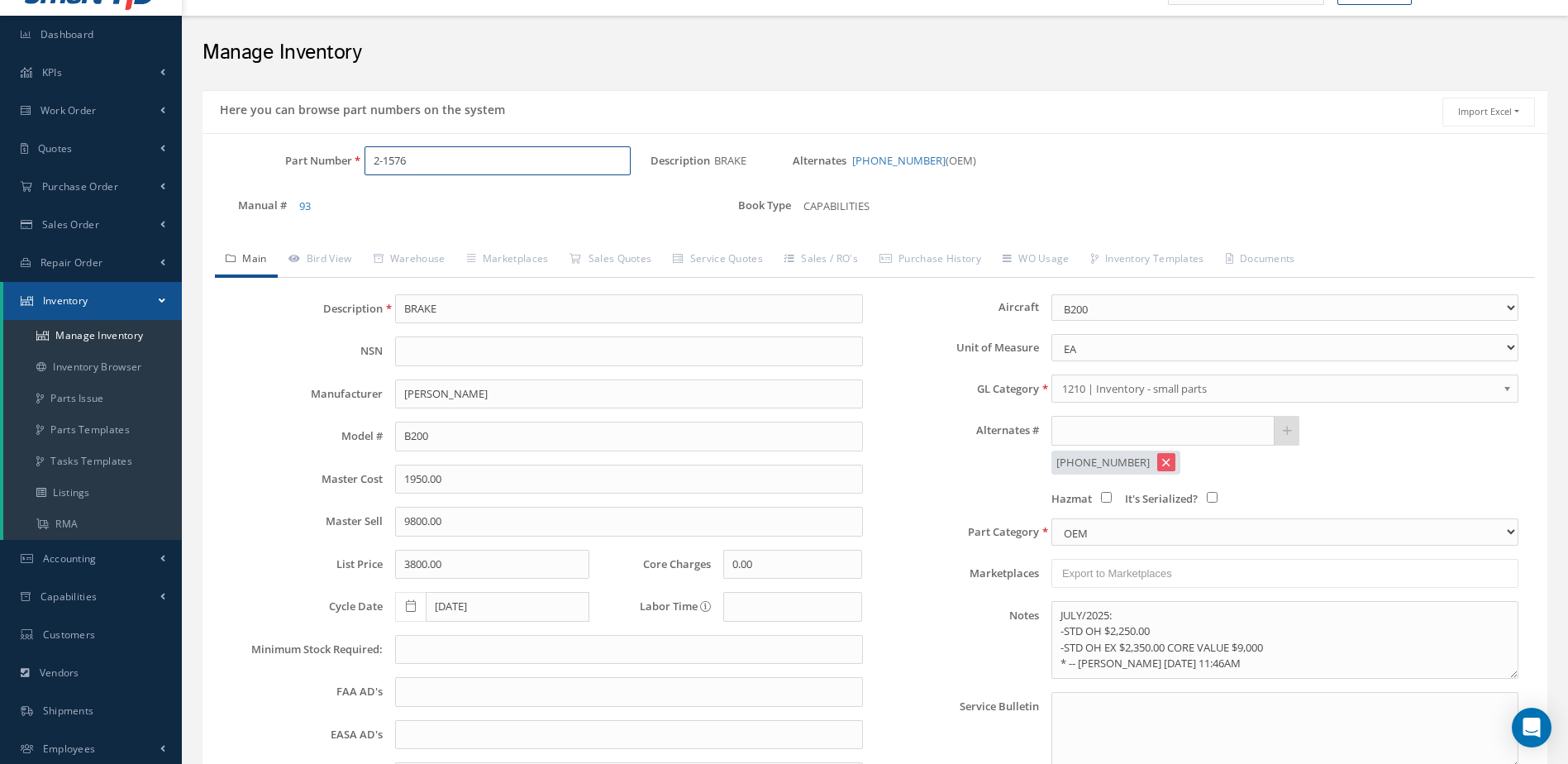
drag, startPoint x: 463, startPoint y: 173, endPoint x: 334, endPoint y: 184, distance: 129.5
click at [334, 184] on div "Part Number 2-1576" at bounding box center [426, 168] width 448 height 43
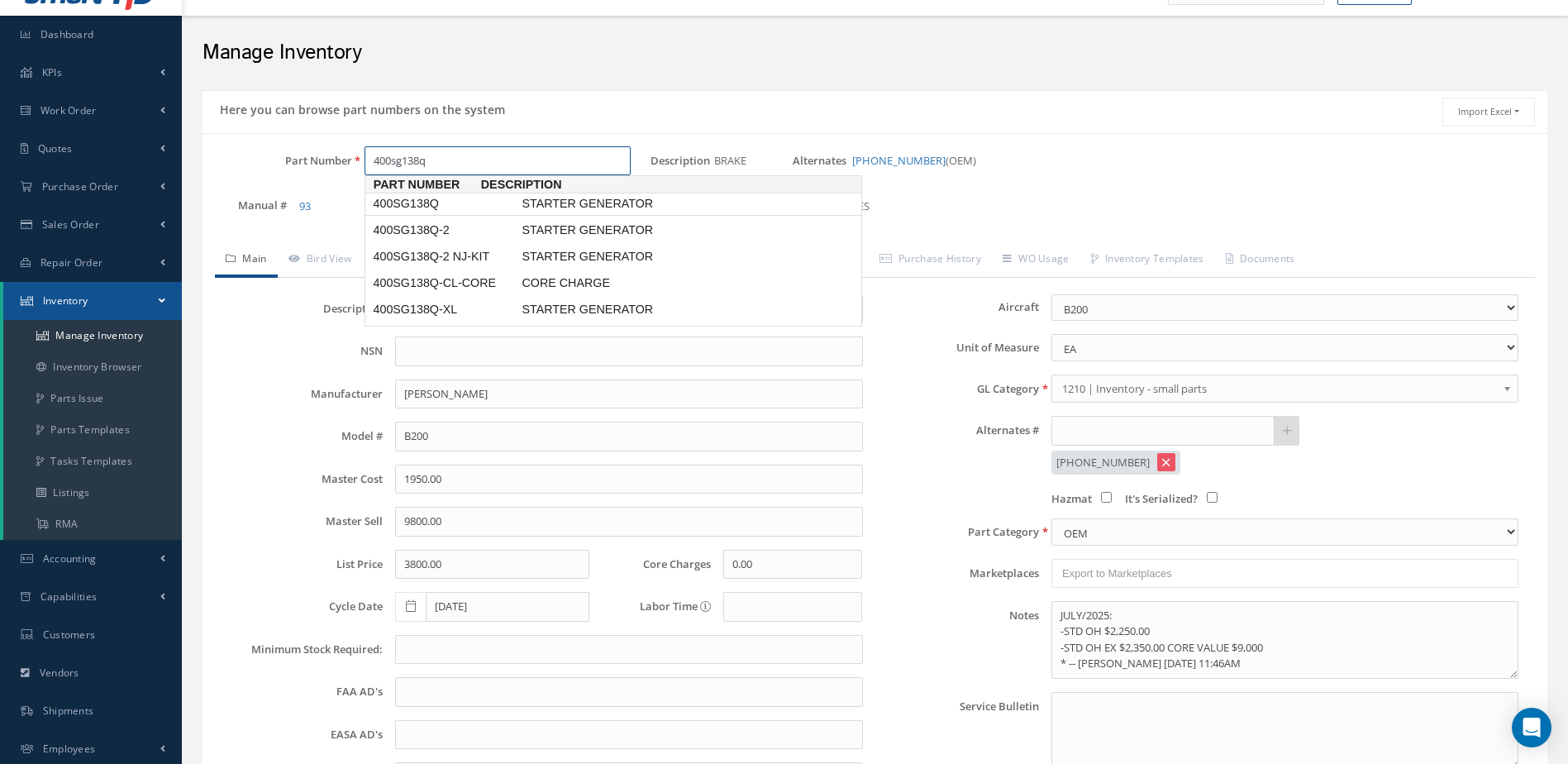
click at [402, 202] on span "400SG138Q" at bounding box center [444, 204] width 149 height 17
type input "400SG138Q"
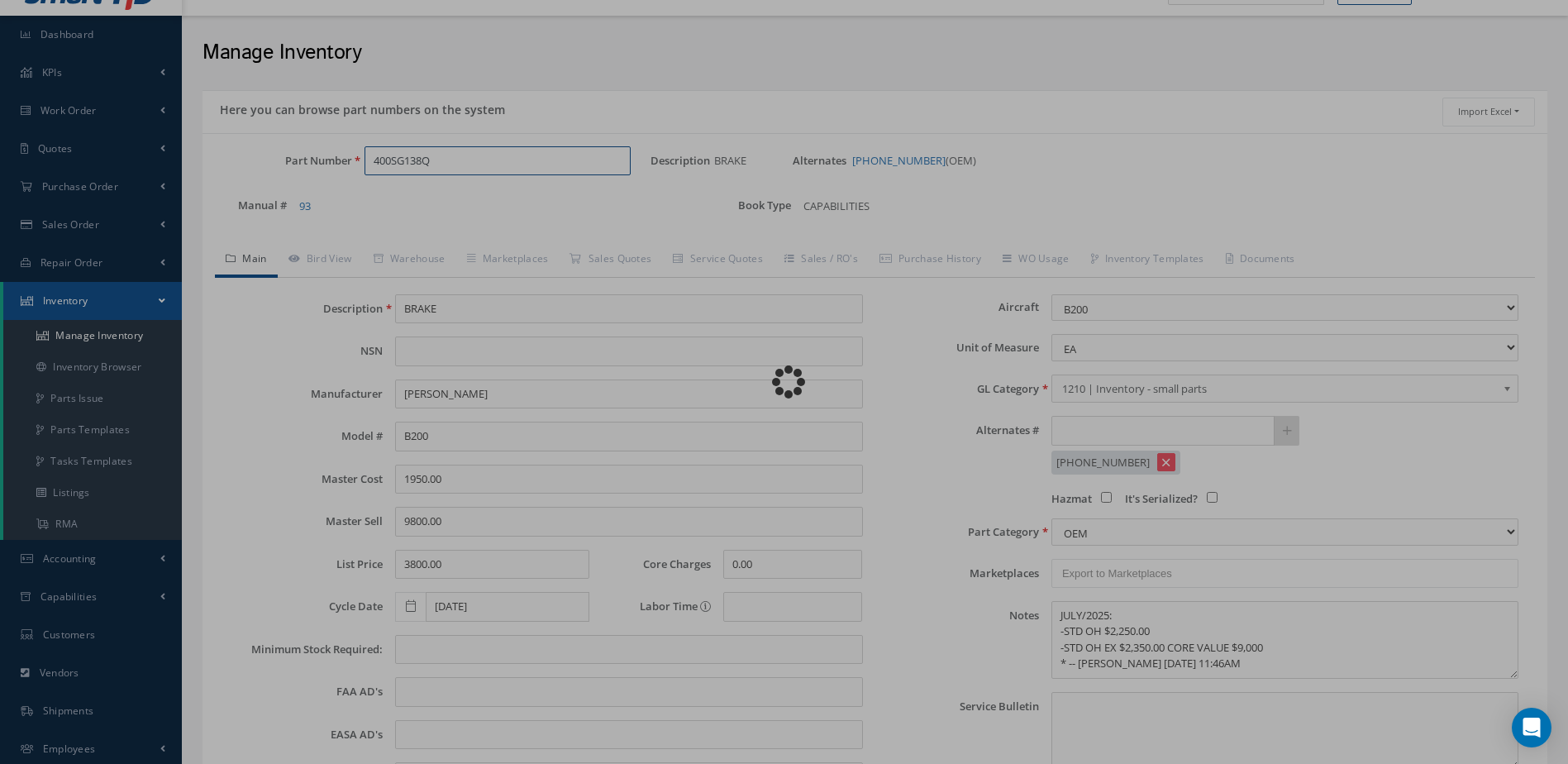
type input "STARTER GENERATOR"
type input "SKAURKA"
type input "8700.00"
type input "10000.00"
type input "12615.00"
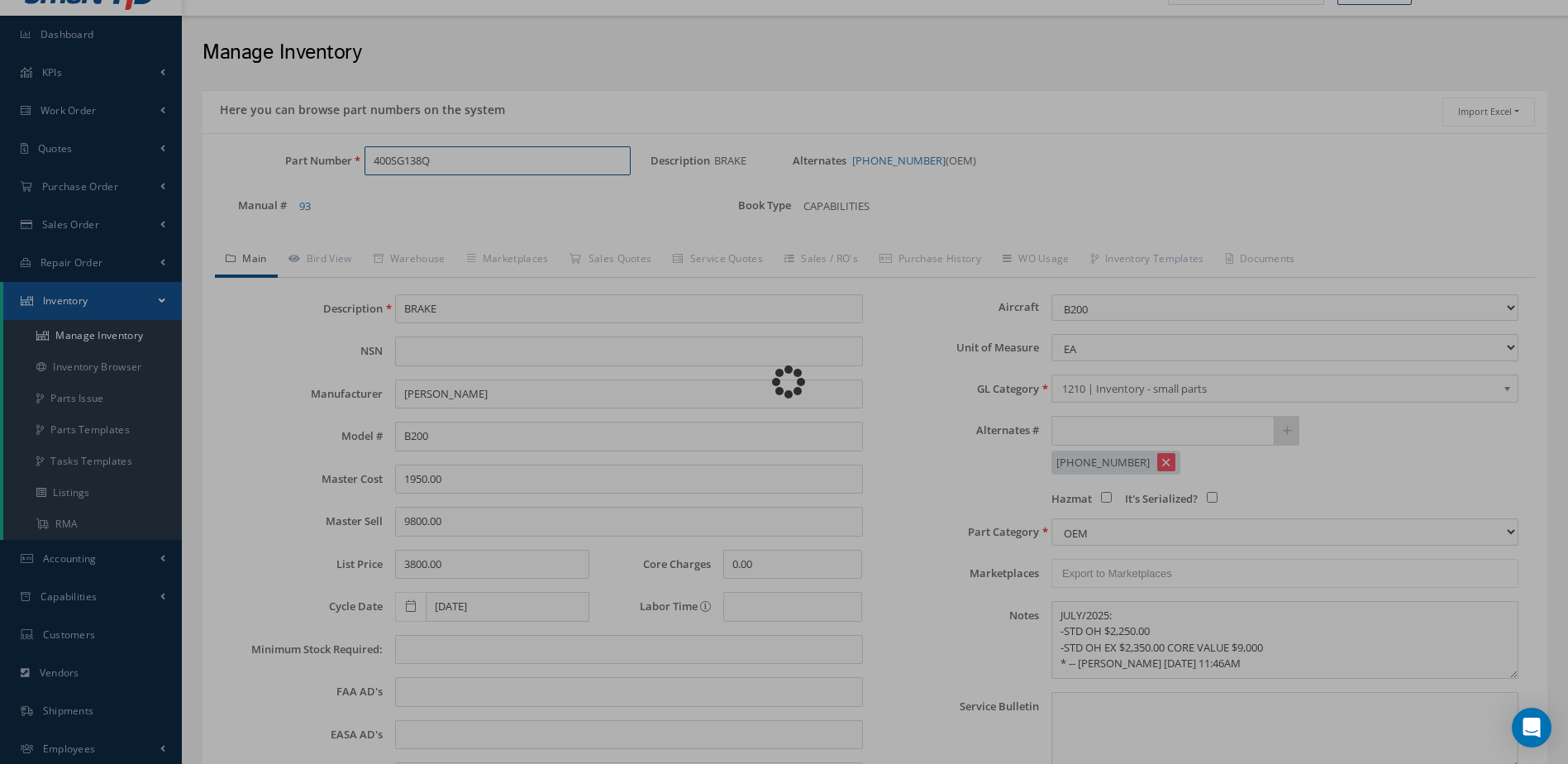
select select "25"
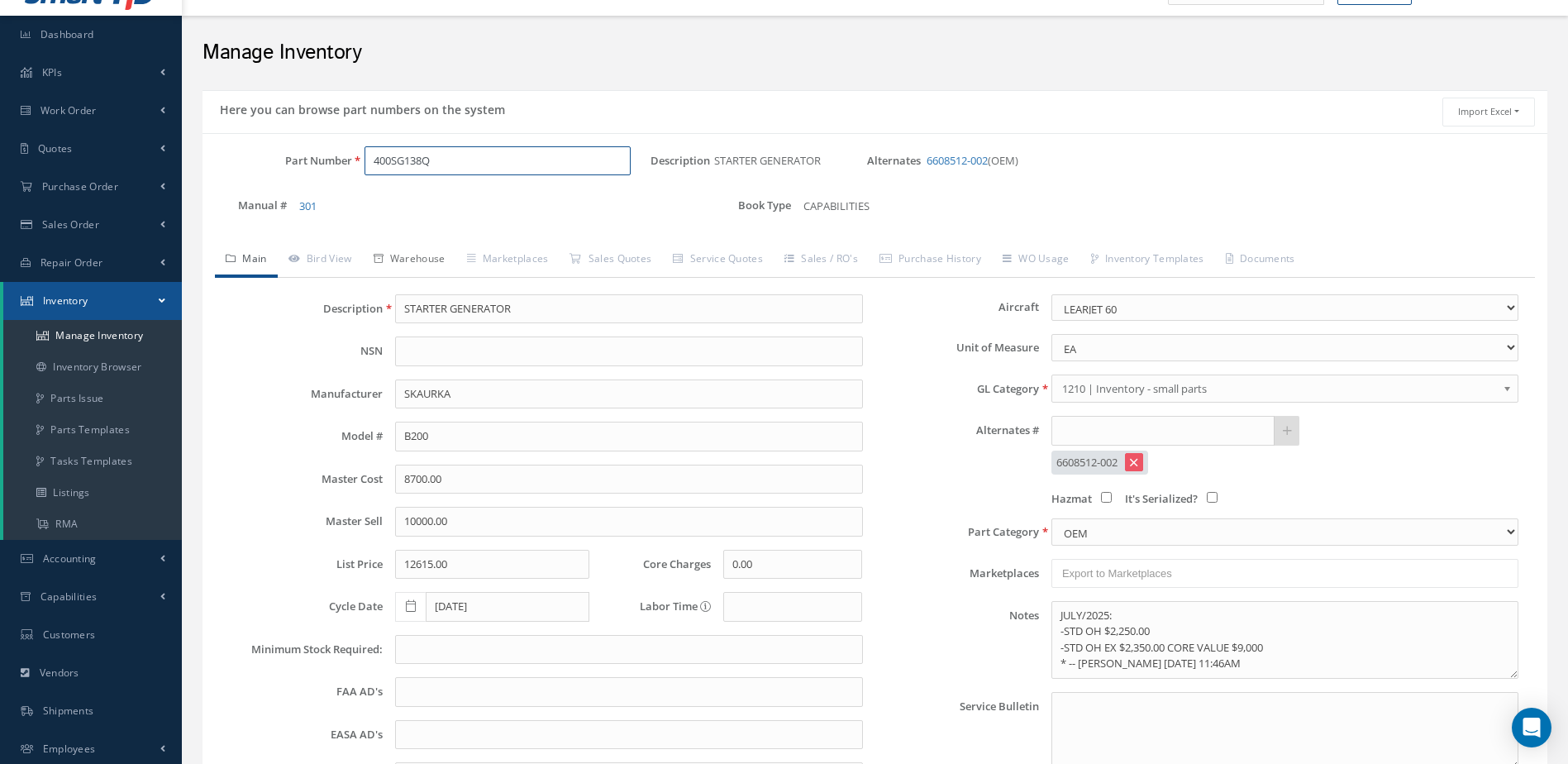
type input "400SG138Q"
click at [434, 252] on link "Warehouse" at bounding box center [409, 261] width 94 height 35
